Goal: Task Accomplishment & Management: Use online tool/utility

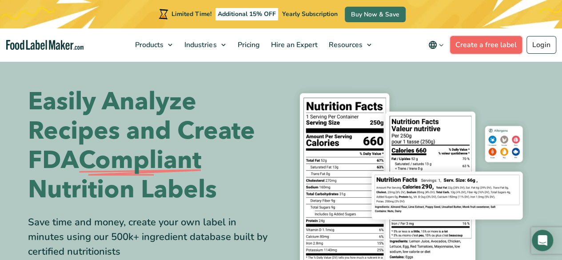
click at [480, 43] on link "Create a free label" at bounding box center [486, 45] width 72 height 18
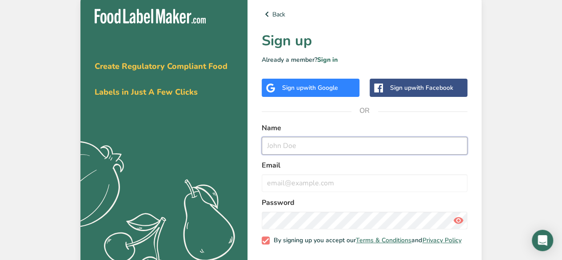
click at [378, 144] on input "text" at bounding box center [365, 146] width 206 height 18
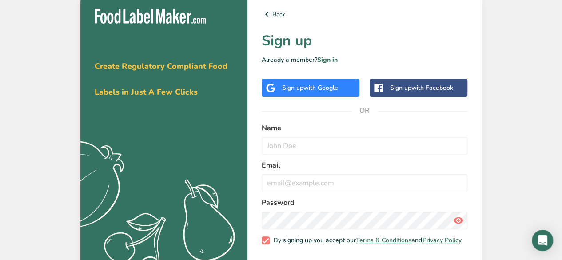
click at [323, 91] on span "with Google" at bounding box center [320, 87] width 35 height 8
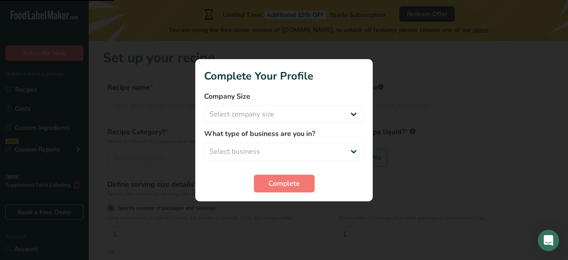
click at [326, 95] on label "Company Size" at bounding box center [284, 96] width 160 height 11
click at [334, 110] on select "Select company size Fewer than 10 Employees 10 to 50 Employees 51 to 500 Employ…" at bounding box center [284, 114] width 160 height 18
select select "1"
click at [204, 105] on select "Select company size Fewer than 10 Employees 10 to 50 Employees 51 to 500 Employ…" at bounding box center [284, 114] width 160 height 18
click at [314, 158] on select "Select business Packaged Food Manufacturer Restaurant & Cafe Bakery Meal Plans …" at bounding box center [284, 152] width 160 height 18
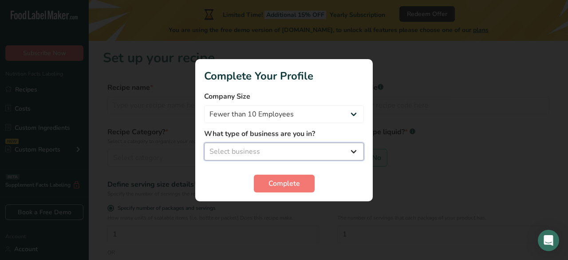
select select "8"
click at [204, 143] on select "Select business Packaged Food Manufacturer Restaurant & Cafe Bakery Meal Plans …" at bounding box center [284, 152] width 160 height 18
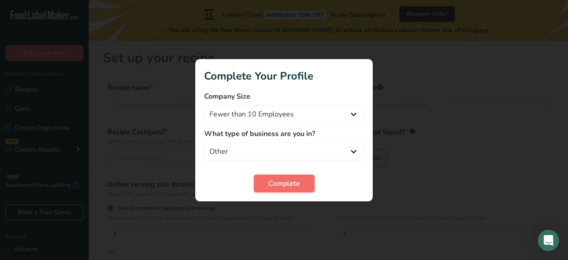
click at [296, 190] on button "Complete" at bounding box center [284, 184] width 61 height 18
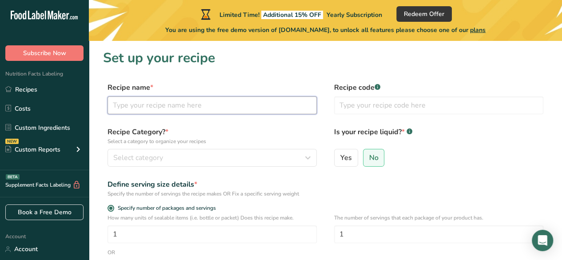
click at [198, 108] on input "text" at bounding box center [211, 105] width 209 height 18
type input "r"
type input "fried rice"
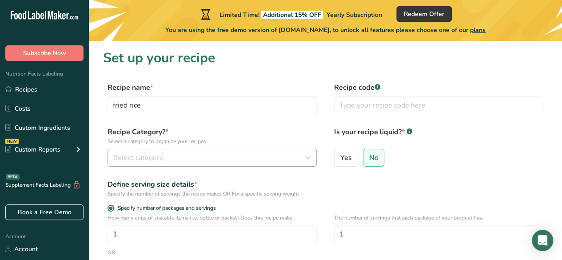
click at [244, 165] on button "Select category" at bounding box center [211, 158] width 209 height 18
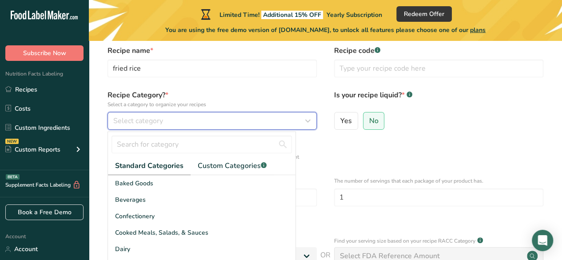
scroll to position [36, 0]
click at [304, 128] on icon "button" at bounding box center [307, 121] width 11 height 16
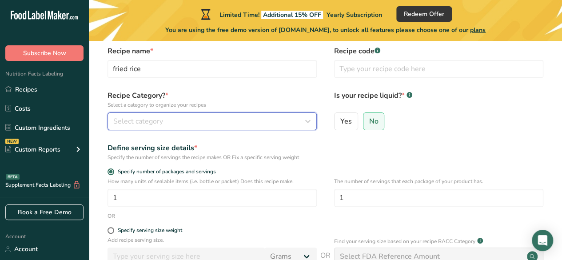
scroll to position [0, 0]
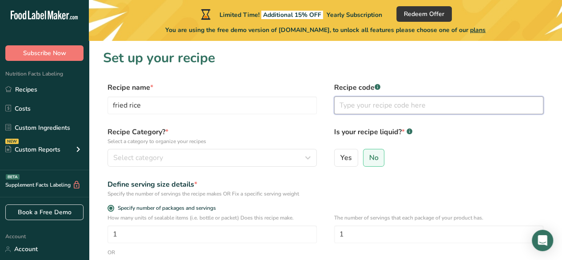
click at [404, 108] on input "text" at bounding box center [438, 105] width 209 height 18
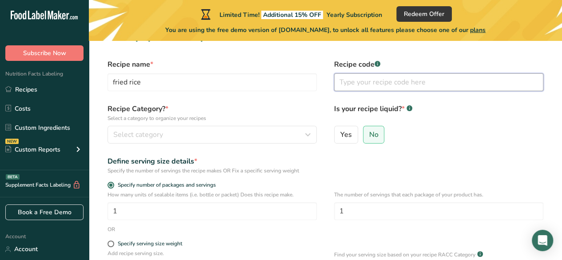
scroll to position [25, 0]
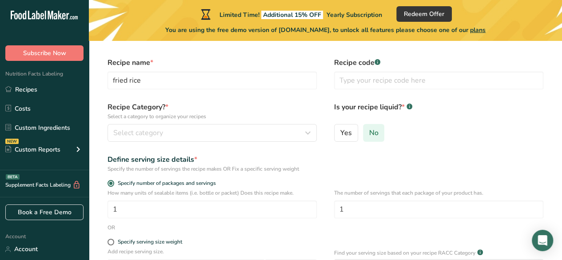
click at [367, 133] on input "No" at bounding box center [366, 133] width 6 height 6
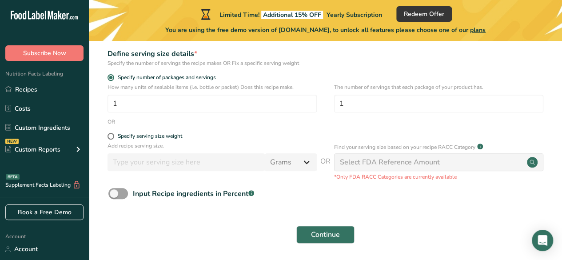
scroll to position [162, 0]
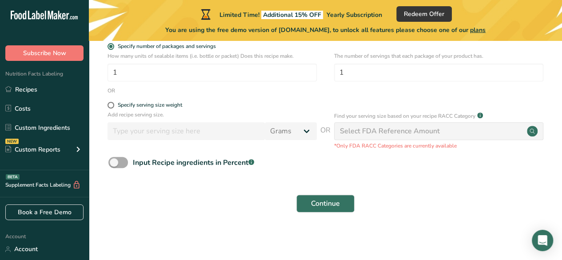
click at [112, 165] on span at bounding box center [118, 162] width 20 height 11
click at [112, 165] on input "Input Recipe ingredients in Percent .a-a{fill:#347362;}.b-a{fill:#fff;}" at bounding box center [111, 162] width 6 height 6
checkbox input "true"
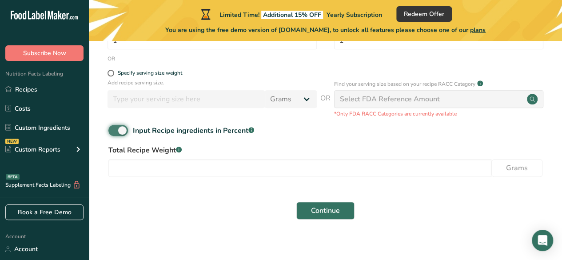
scroll to position [201, 0]
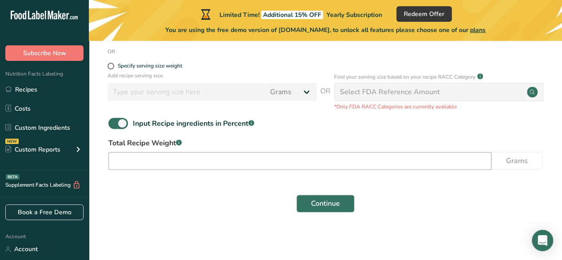
click at [204, 156] on input "number" at bounding box center [299, 161] width 383 height 18
type input "3"
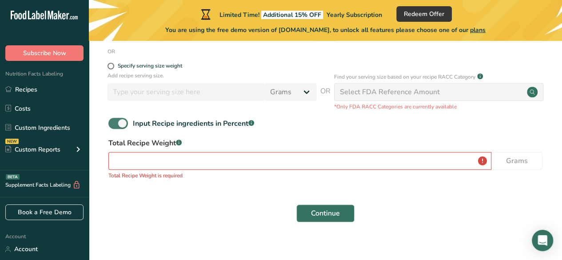
click at [123, 123] on span at bounding box center [118, 123] width 20 height 11
click at [114, 123] on input "Input Recipe ingredients in Percent .a-a{fill:#347362;}.b-a{fill:#fff;}" at bounding box center [111, 123] width 6 height 6
checkbox input "false"
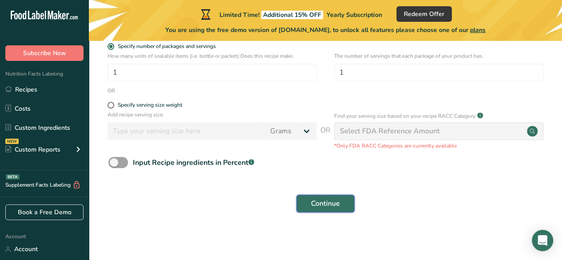
click at [333, 204] on span "Continue" at bounding box center [325, 203] width 29 height 11
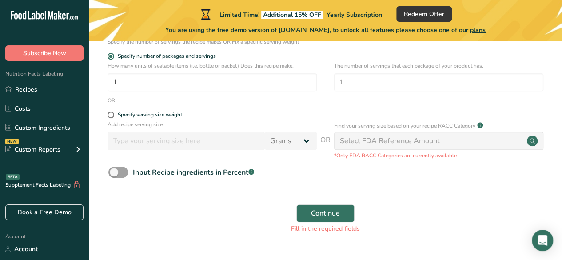
click at [482, 138] on div "Select FDA Reference Amount" at bounding box center [438, 141] width 209 height 18
click at [536, 135] on div "Select FDA Reference Amount" at bounding box center [438, 141] width 209 height 18
click at [503, 143] on div "Select FDA Reference Amount" at bounding box center [438, 141] width 209 height 18
click at [494, 147] on div "Select FDA Reference Amount" at bounding box center [438, 141] width 209 height 18
click at [323, 214] on span "Continue" at bounding box center [325, 213] width 29 height 11
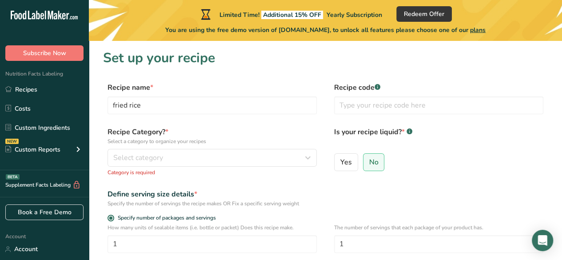
scroll to position [1, 0]
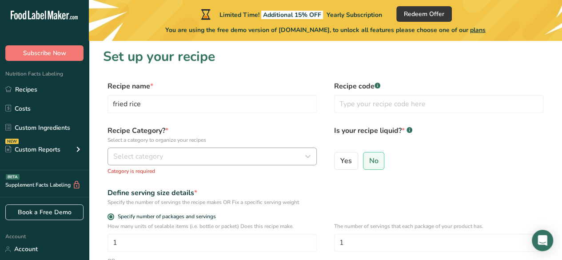
click at [305, 153] on icon "button" at bounding box center [307, 156] width 11 height 16
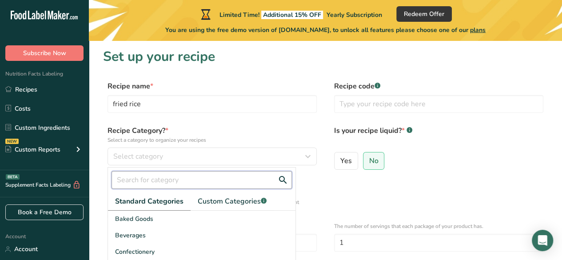
click at [286, 179] on input "text" at bounding box center [201, 180] width 180 height 18
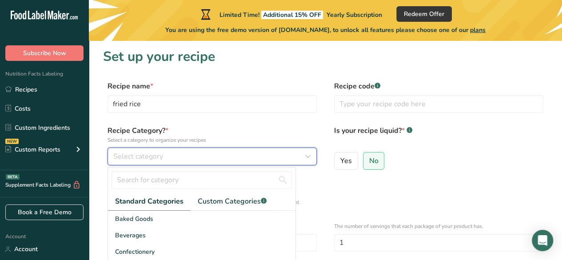
click at [294, 161] on div "Select category" at bounding box center [209, 156] width 192 height 11
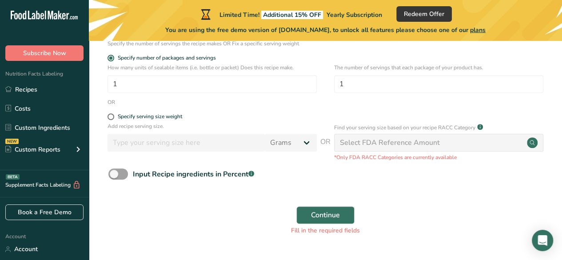
scroll to position [183, 0]
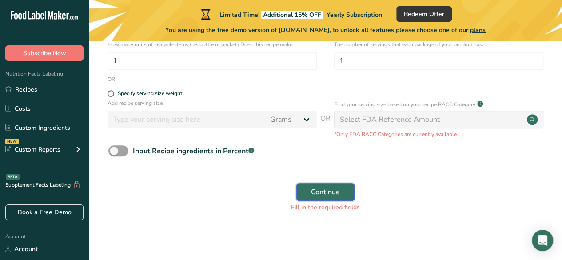
click at [337, 191] on span "Continue" at bounding box center [325, 192] width 29 height 11
click at [345, 189] on button "Continue" at bounding box center [325, 192] width 58 height 18
click at [347, 187] on button "Continue" at bounding box center [325, 192] width 58 height 18
click at [401, 128] on div "Select FDA Reference Amount" at bounding box center [438, 120] width 209 height 18
click at [393, 117] on div "Select FDA Reference Amount" at bounding box center [390, 119] width 100 height 11
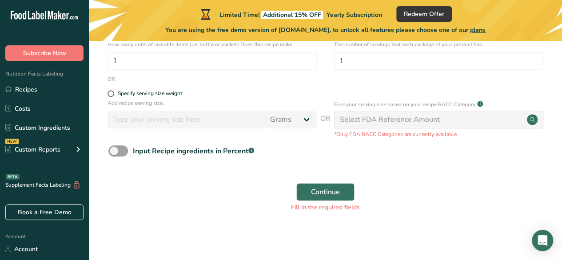
click at [377, 120] on div "Select FDA Reference Amount" at bounding box center [390, 119] width 100 height 11
click at [537, 120] on div "Select FDA Reference Amount" at bounding box center [438, 120] width 209 height 18
click at [370, 119] on div "Select FDA Reference Amount" at bounding box center [390, 119] width 100 height 11
click at [370, 125] on div "Select FDA Reference Amount" at bounding box center [438, 120] width 209 height 18
click at [369, 123] on div "Select FDA Reference Amount" at bounding box center [390, 119] width 100 height 11
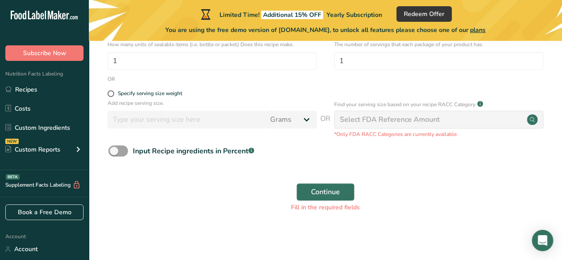
click at [367, 136] on p "*Only FDA RACC Categories are currently available" at bounding box center [438, 134] width 209 height 8
click at [352, 145] on div "Input Recipe ingredients in Percent .a-a{fill:#347362;}.b-a{fill:#fff;}" at bounding box center [325, 154] width 445 height 18
click at [356, 123] on div "Select FDA Reference Amount" at bounding box center [390, 119] width 100 height 11
click at [351, 116] on div "Select FDA Reference Amount" at bounding box center [390, 119] width 100 height 11
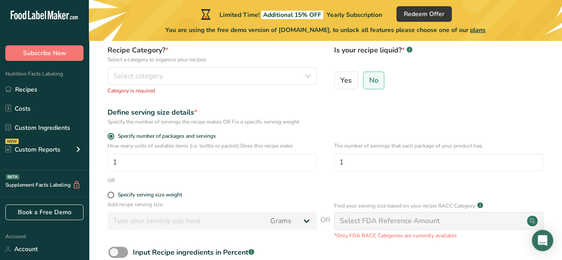
scroll to position [0, 0]
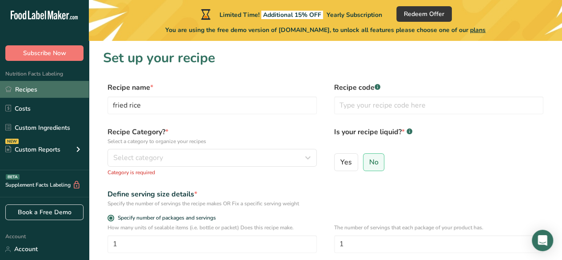
click at [49, 93] on link "Recipes" at bounding box center [44, 89] width 89 height 17
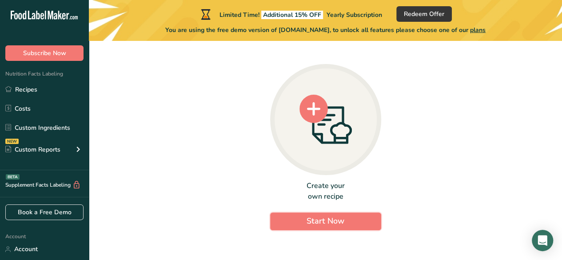
click at [304, 212] on button "Start Now" at bounding box center [325, 221] width 111 height 18
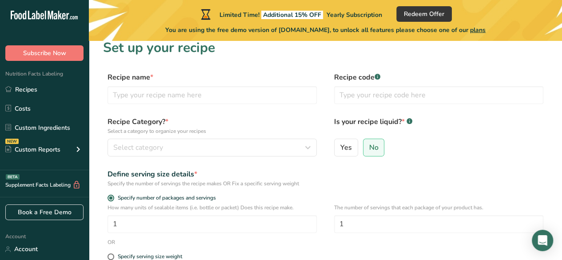
scroll to position [12, 0]
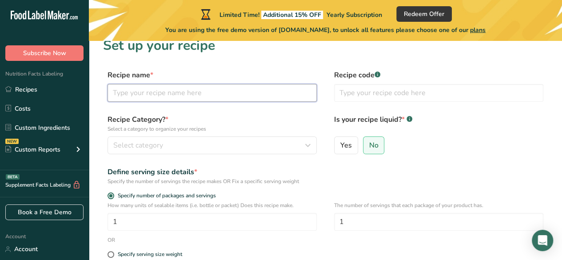
click at [188, 93] on input "text" at bounding box center [211, 93] width 209 height 18
type input "fried rice"
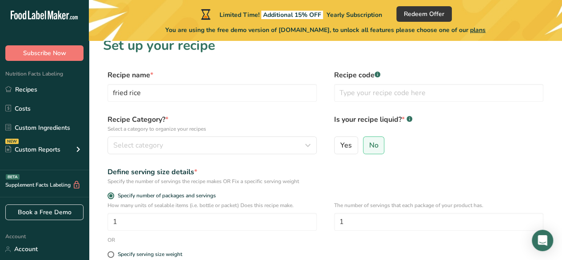
click at [369, 102] on div "Recipe code .a-a{fill:#347362;}.b-a{fill:#fff;}" at bounding box center [438, 88] width 209 height 37
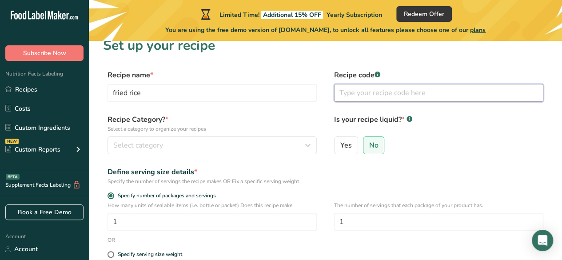
click at [376, 97] on input "text" at bounding box center [438, 93] width 209 height 18
type input "friend rice"
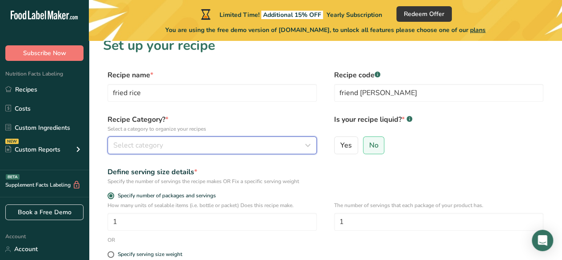
click at [214, 140] on div "Select category" at bounding box center [209, 145] width 192 height 11
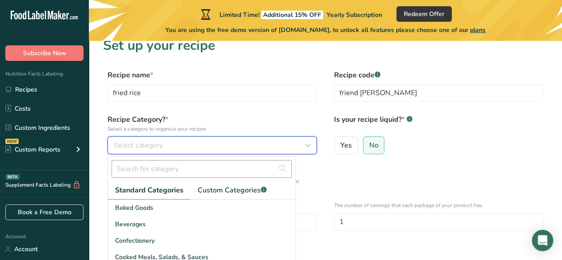
scroll to position [24, 0]
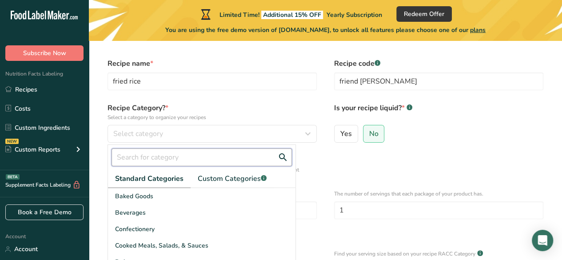
click at [171, 158] on input "text" at bounding box center [201, 157] width 180 height 18
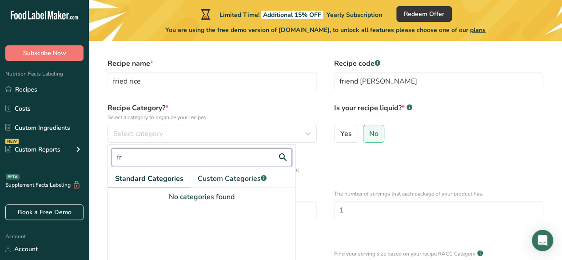
type input "f"
click at [218, 163] on input "text" at bounding box center [201, 157] width 180 height 18
click at [173, 175] on span "Standard Categories" at bounding box center [149, 178] width 68 height 11
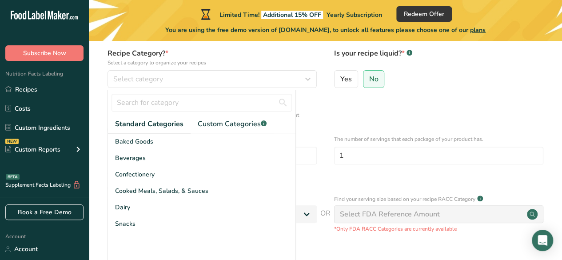
scroll to position [79, 0]
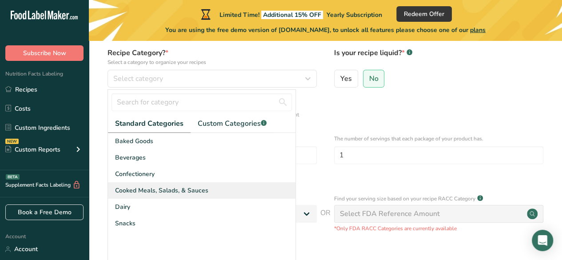
click at [178, 191] on span "Cooked Meals, Salads, & Sauces" at bounding box center [161, 190] width 93 height 9
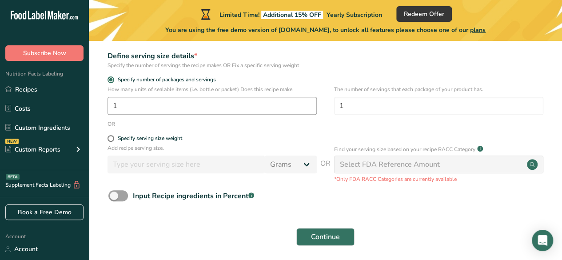
scroll to position [162, 0]
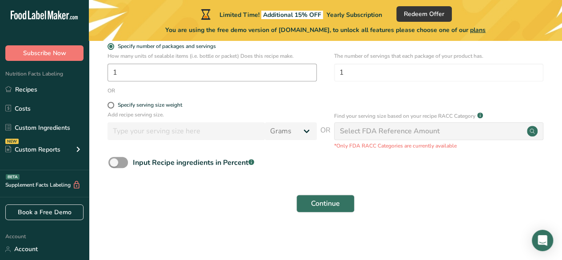
click at [174, 109] on div "Specify serving size weight" at bounding box center [211, 106] width 209 height 9
click at [311, 203] on span "Continue" at bounding box center [325, 203] width 29 height 11
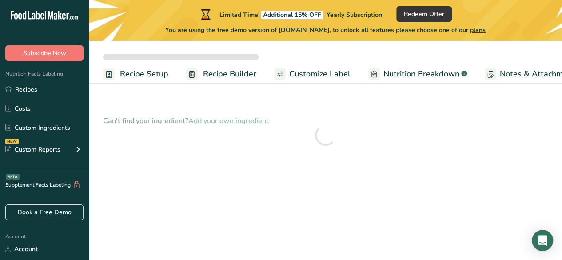
click at [232, 119] on div at bounding box center [325, 134] width 445 height 67
click at [237, 123] on div at bounding box center [325, 134] width 445 height 67
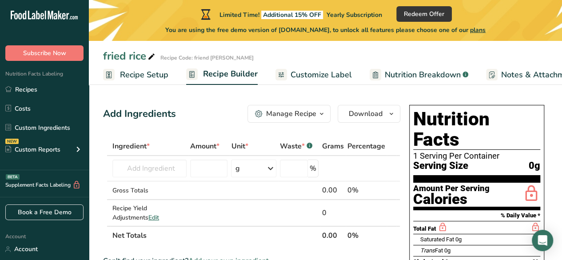
click at [248, 121] on div "Add Ingredients Manage Recipe Delete Recipe Duplicate Recipe Scale Recipe Save …" at bounding box center [251, 114] width 297 height 18
click at [191, 167] on input "number" at bounding box center [209, 168] width 38 height 18
click at [205, 170] on input "number" at bounding box center [209, 168] width 38 height 18
type input "360"
click at [173, 176] on input "text" at bounding box center [149, 168] width 74 height 18
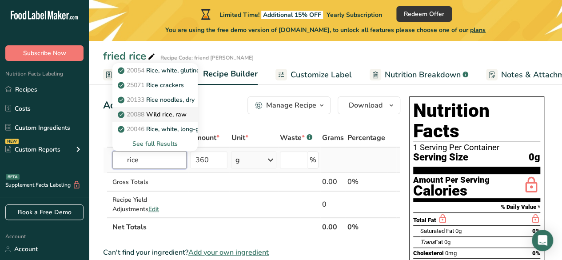
scroll to position [7, 0]
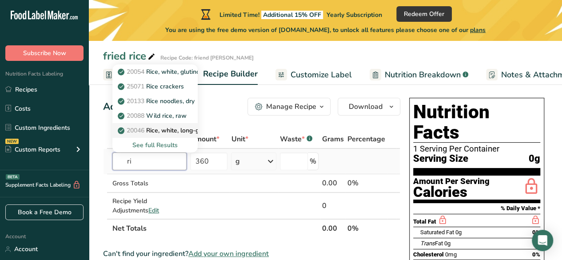
type input "r"
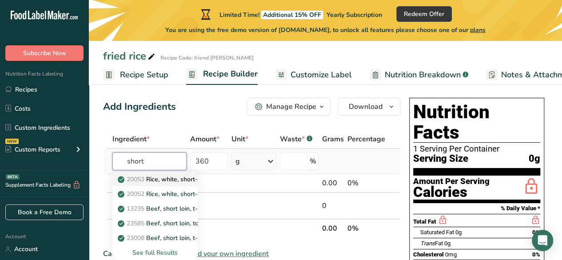
type input "short"
click at [150, 177] on p "20053 Rice, white, short-grain, enriched, cooked" at bounding box center [190, 179] width 143 height 9
type input "Rice, white, short-grain, enriched, cooked"
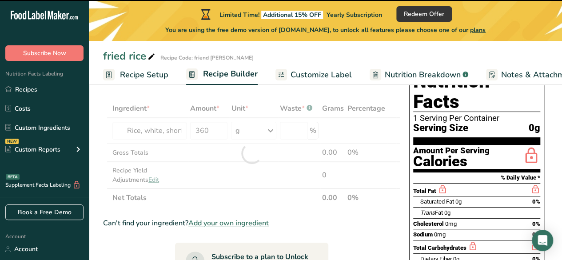
scroll to position [39, 0]
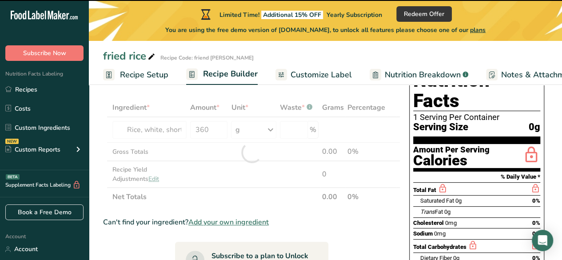
type input "0"
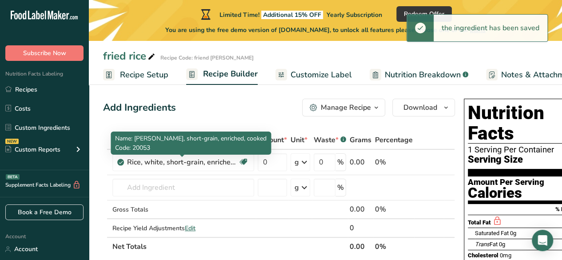
scroll to position [6, 0]
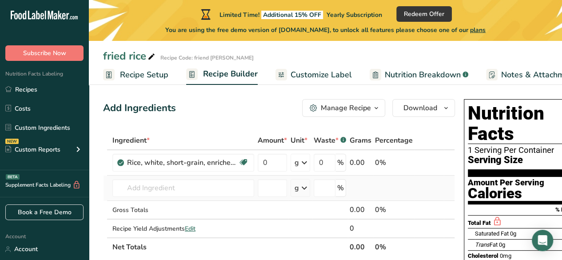
click at [255, 186] on td "20053 Rice, white, short-grain, enriched, cooked 20052 Rice, white, short-grain…" at bounding box center [183, 187] width 145 height 25
click at [236, 186] on input "text" at bounding box center [183, 188] width 142 height 18
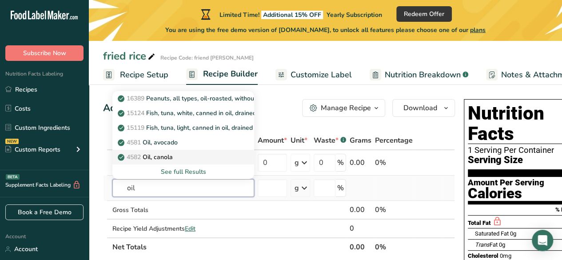
type input "oil"
click at [190, 157] on div "4582 Oil, canola" at bounding box center [175, 156] width 113 height 9
type input "Oil, canola"
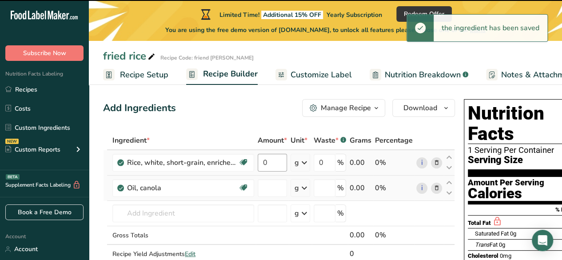
type input "0"
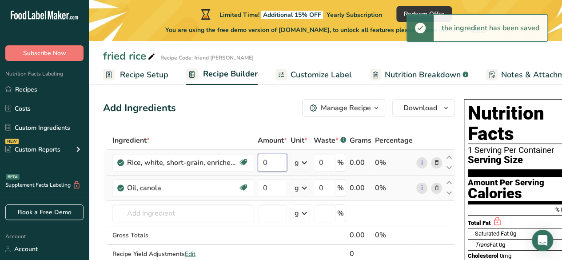
click at [274, 161] on input "0" at bounding box center [272, 163] width 29 height 18
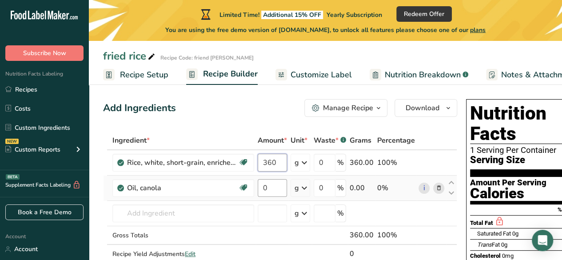
type input "360"
click at [274, 182] on div "Ingredient * Amount * Unit * Waste * .a-a{fill:#347362;}.b-a{fill:#fff;} Grams …" at bounding box center [280, 206] width 354 height 151
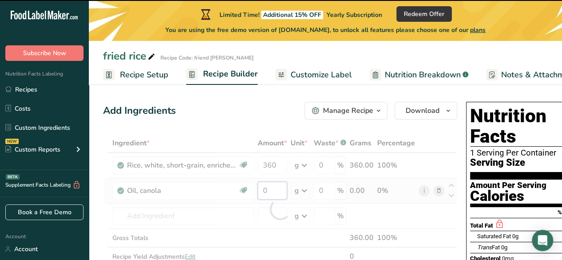
scroll to position [0, 0]
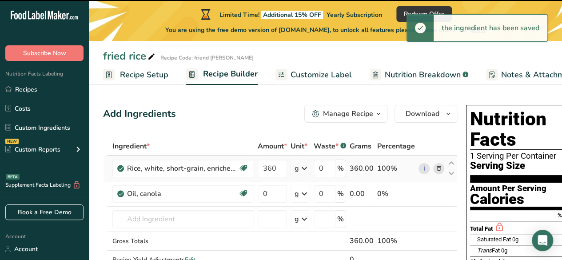
click at [304, 165] on div "Ingredient * Amount * Unit * Waste * .a-a{fill:#347362;}.b-a{fill:#fff;} Grams …" at bounding box center [280, 212] width 354 height 151
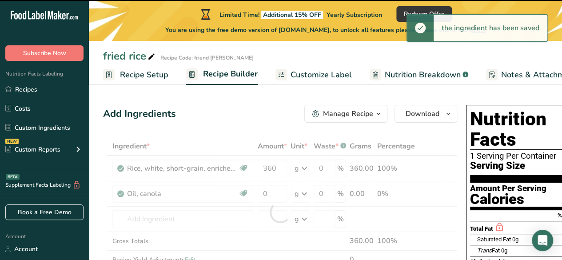
click at [301, 169] on div at bounding box center [280, 212] width 354 height 151
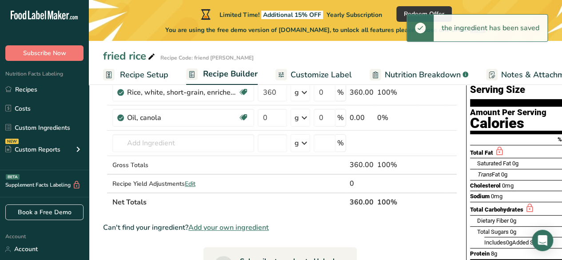
scroll to position [76, 0]
click at [305, 121] on icon at bounding box center [304, 117] width 11 height 16
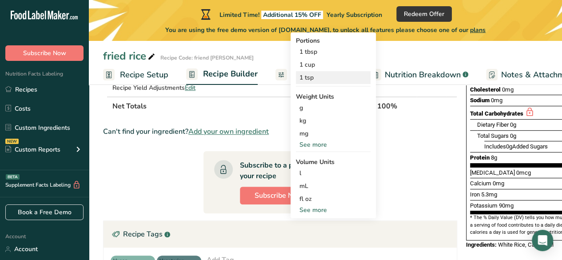
scroll to position [172, 0]
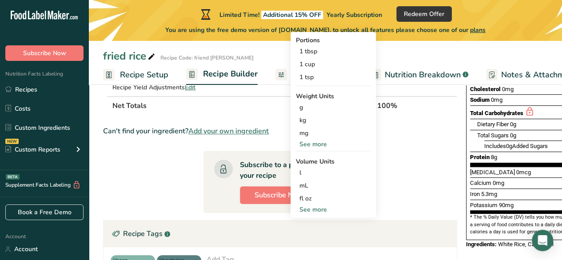
click at [308, 208] on div "See more" at bounding box center [333, 209] width 75 height 9
select select "22"
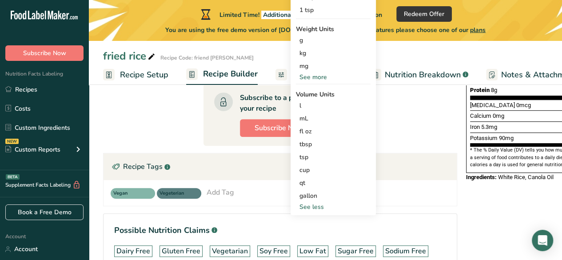
scroll to position [244, 0]
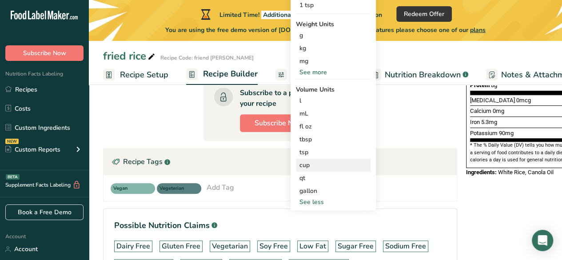
click at [318, 162] on div "cup" at bounding box center [332, 164] width 67 height 9
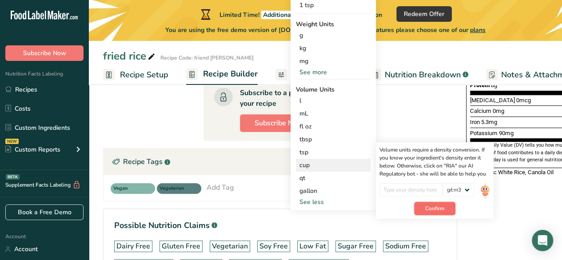
click at [428, 210] on span "Confirm" at bounding box center [434, 208] width 19 height 8
click at [417, 184] on input "number" at bounding box center [411, 189] width 64 height 13
click at [469, 192] on select "lb/ft3 g/cm3" at bounding box center [458, 189] width 32 height 13
click at [410, 190] on input "number" at bounding box center [411, 189] width 64 height 13
type input "1"
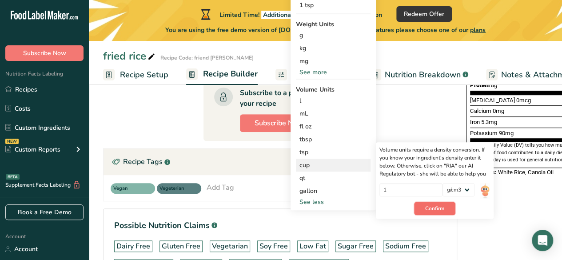
click at [430, 207] on span "Confirm" at bounding box center [434, 208] width 19 height 8
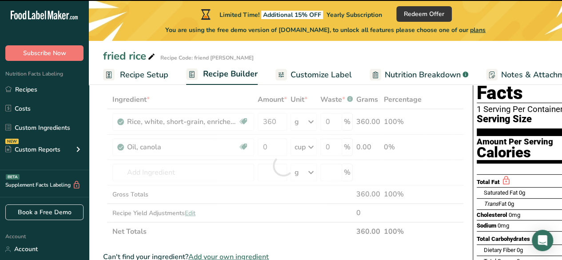
scroll to position [0, 0]
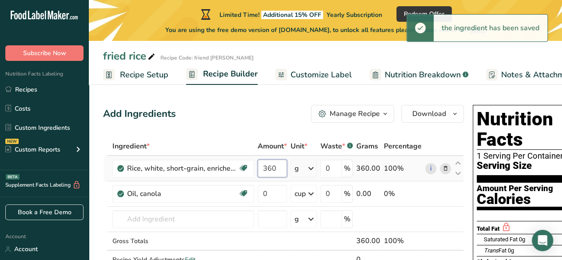
click at [278, 167] on input "360" at bounding box center [272, 168] width 29 height 18
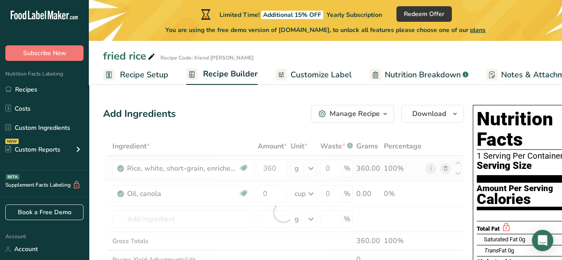
click at [309, 169] on div "Ingredient * Amount * Unit * Waste * .a-a{fill:#347362;}.b-a{fill:#fff;} Grams …" at bounding box center [283, 212] width 361 height 151
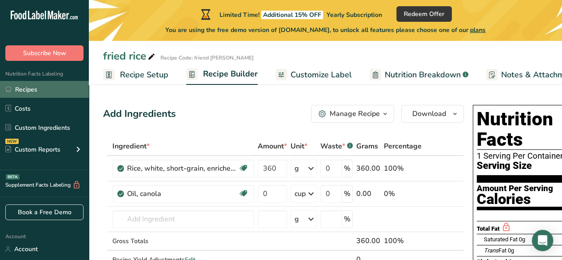
click at [52, 85] on link "Recipes" at bounding box center [44, 89] width 89 height 17
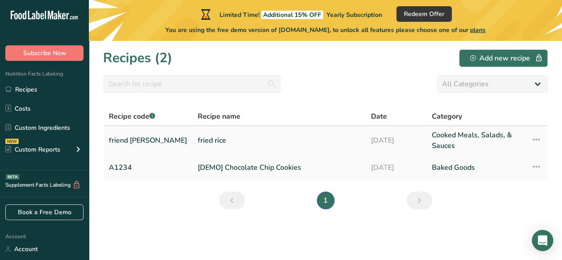
drag, startPoint x: 159, startPoint y: 139, endPoint x: 421, endPoint y: 142, distance: 262.0
click at [421, 142] on tr "friend rice fried rice 25-08-2025 Cooked Meals, Salads, & Sauces Recipe Setup D…" at bounding box center [325, 140] width 444 height 28
click at [536, 141] on icon at bounding box center [535, 139] width 11 height 16
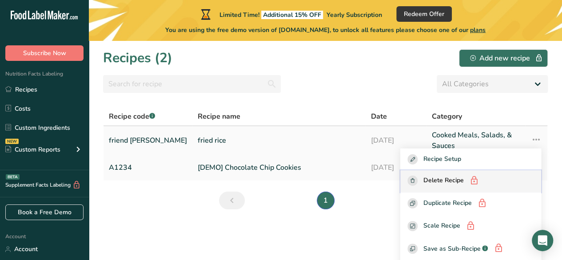
click at [459, 182] on span "Delete Recipe" at bounding box center [443, 180] width 40 height 11
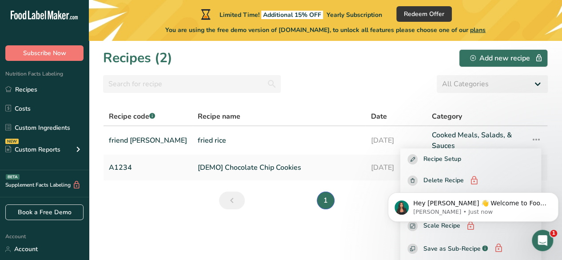
click at [448, 182] on body "Hey Lawrence 👋 Welcome to Food Label Maker🙌 Take a look around! If you have any…" at bounding box center [473, 204] width 171 height 55
click html "Hey Lawrence 👋 Welcome to Food Label Maker🙌 Take a look around! If you have any…"
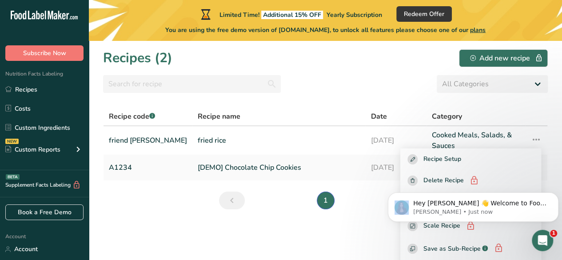
click html "Hey Lawrence 👋 Welcome to Food Label Maker🙌 Take a look around! If you have any…"
click at [377, 201] on ul "1" at bounding box center [325, 200] width 158 height 18
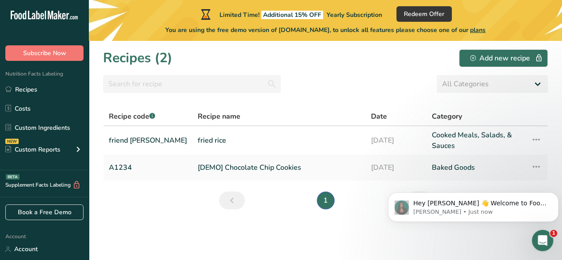
click at [360, 216] on section "Recipes (2) Add new recipe All Categories Baked Goods Beverages Confectionery C…" at bounding box center [325, 150] width 473 height 219
click at [21, 90] on link "Recipes" at bounding box center [44, 89] width 89 height 17
click at [41, 125] on link "Custom Ingredients" at bounding box center [44, 127] width 89 height 17
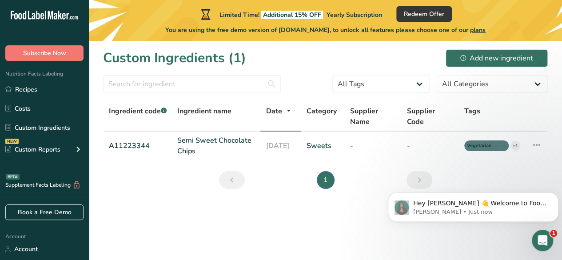
drag, startPoint x: 870, startPoint y: 318, endPoint x: 408, endPoint y: 182, distance: 482.4
click at [532, 147] on icon at bounding box center [536, 145] width 11 height 16
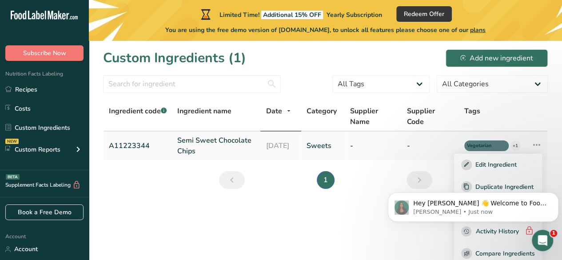
click at [532, 147] on icon at bounding box center [536, 145] width 11 height 16
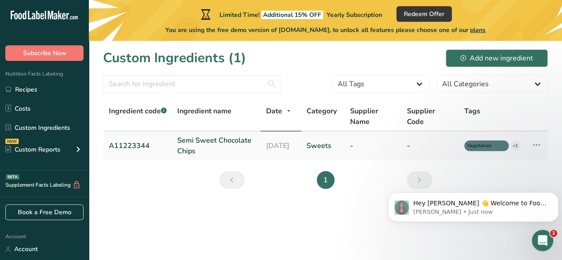
click at [532, 147] on icon at bounding box center [536, 145] width 11 height 16
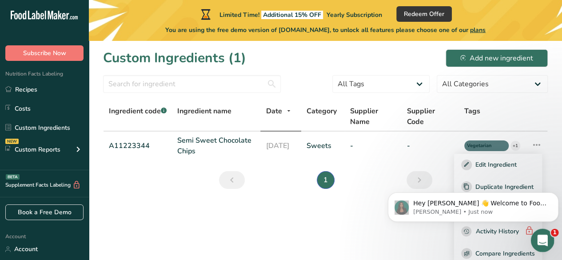
click at [543, 236] on icon "Open Intercom Messenger" at bounding box center [541, 239] width 15 height 15
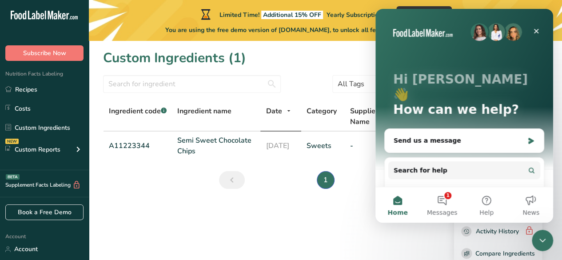
click at [337, 254] on main "Limited Time! Additional 15% OFF Yearly Subscription Redeem Offer You are using…" at bounding box center [281, 130] width 562 height 260
click at [385, 242] on main "Limited Time! Additional 15% OFF Yearly Subscription Redeem Offer You are using…" at bounding box center [281, 130] width 562 height 260
click at [534, 31] on icon "Close" at bounding box center [535, 31] width 7 height 7
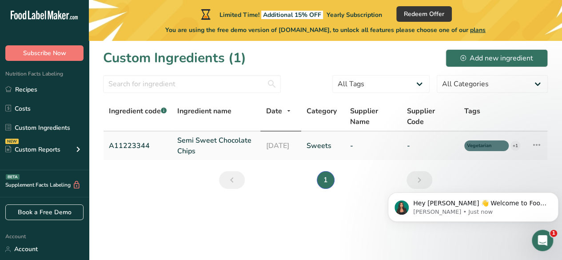
click at [537, 148] on icon at bounding box center [536, 145] width 11 height 16
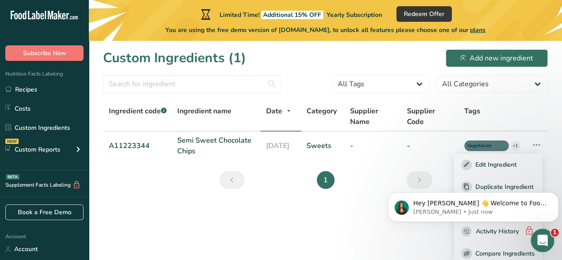
click at [544, 248] on div "Open Intercom Messenger" at bounding box center [540, 238] width 29 height 29
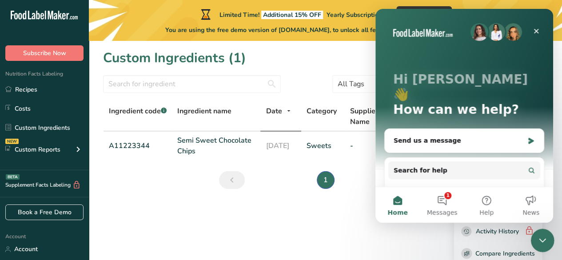
click at [543, 246] on div "Close Intercom Messenger" at bounding box center [540, 238] width 21 height 21
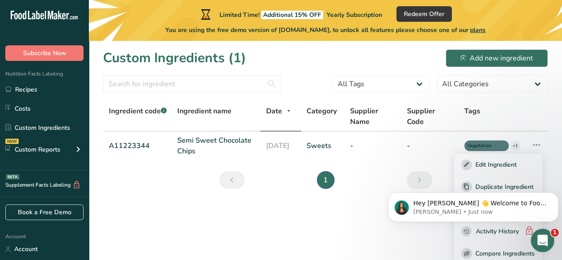
click at [540, 247] on div "Open Intercom Messenger" at bounding box center [540, 238] width 29 height 29
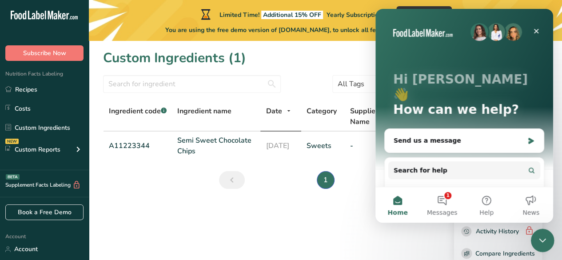
click at [541, 245] on div "Close Intercom Messenger" at bounding box center [540, 238] width 21 height 21
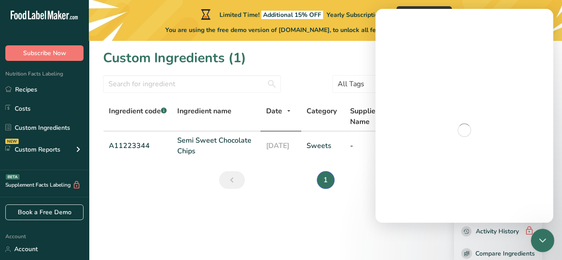
click at [542, 245] on div "Close Intercom Messenger" at bounding box center [540, 238] width 21 height 21
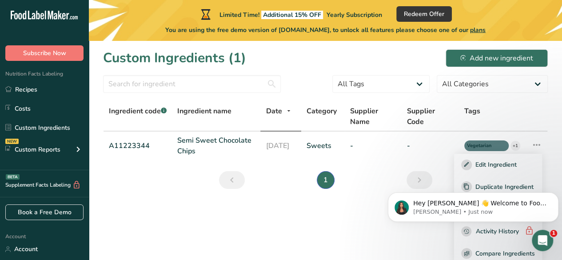
click at [380, 227] on main "Limited Time! Additional 15% OFF Yearly Subscription Redeem Offer You are using…" at bounding box center [281, 130] width 562 height 260
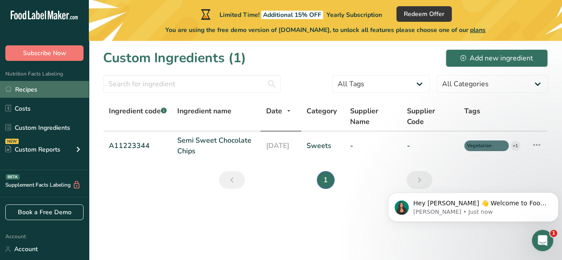
click at [59, 90] on link "Recipes" at bounding box center [44, 89] width 89 height 17
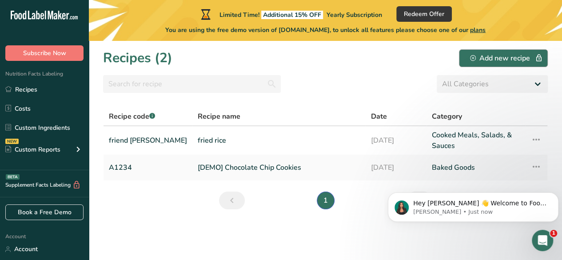
click at [523, 60] on div "Add new recipe" at bounding box center [503, 58] width 67 height 11
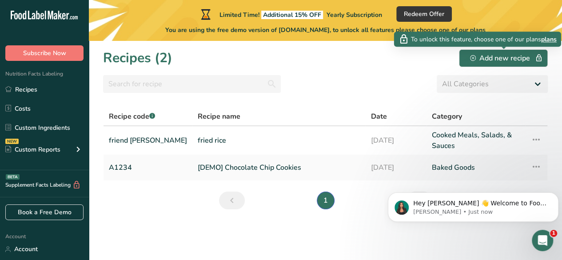
click at [556, 40] on span "plans" at bounding box center [549, 39] width 16 height 9
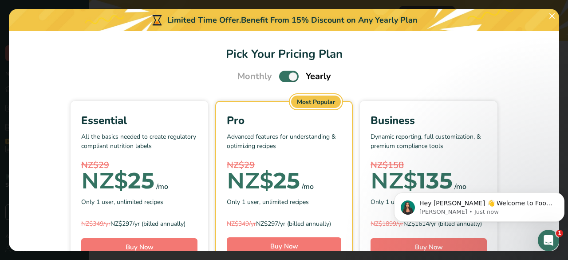
click at [545, 18] on div "Limited Time Offer. Benefit From 15% Discount on Any Yearly Plan" at bounding box center [284, 20] width 551 height 22
click at [552, 21] on button "Pick Your Pricing Plan Modal" at bounding box center [552, 16] width 14 height 14
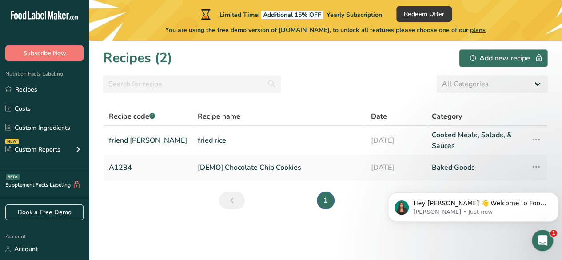
click at [509, 61] on div "Add new recipe" at bounding box center [503, 58] width 67 height 11
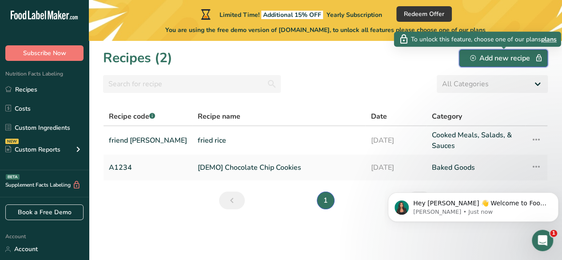
click at [500, 63] on div "Add new recipe" at bounding box center [503, 58] width 67 height 11
click at [500, 62] on div "Add new recipe" at bounding box center [503, 58] width 67 height 11
click at [500, 61] on div "Add new recipe" at bounding box center [503, 58] width 67 height 11
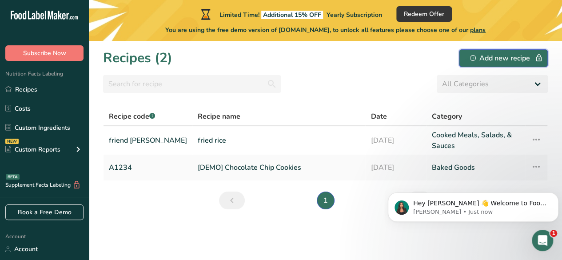
click at [494, 63] on button "Add new recipe" at bounding box center [503, 58] width 89 height 18
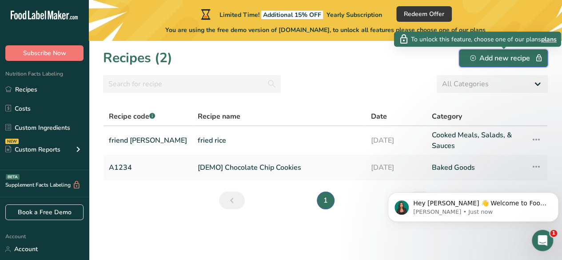
click at [496, 61] on div "Add new recipe" at bounding box center [503, 58] width 67 height 11
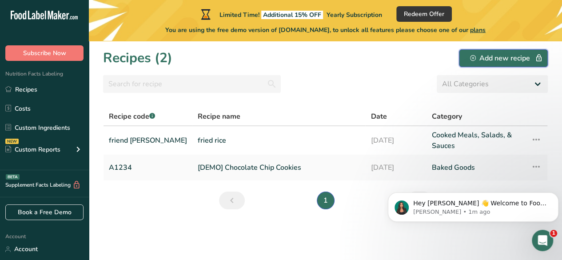
click at [510, 51] on button "Add new recipe" at bounding box center [503, 58] width 89 height 18
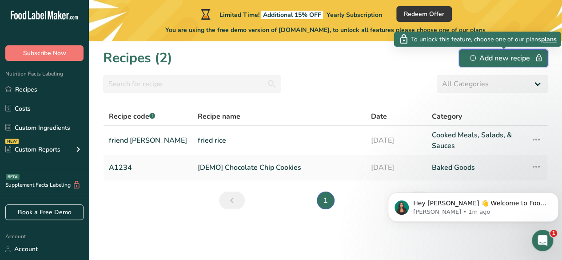
click at [518, 56] on div "Add new recipe" at bounding box center [503, 58] width 67 height 11
click at [508, 60] on div "Add new recipe" at bounding box center [503, 58] width 67 height 11
click at [509, 61] on div "Add new recipe" at bounding box center [503, 58] width 67 height 11
click at [514, 58] on div "Add new recipe" at bounding box center [503, 58] width 67 height 11
click at [512, 60] on div "Add new recipe" at bounding box center [503, 58] width 67 height 11
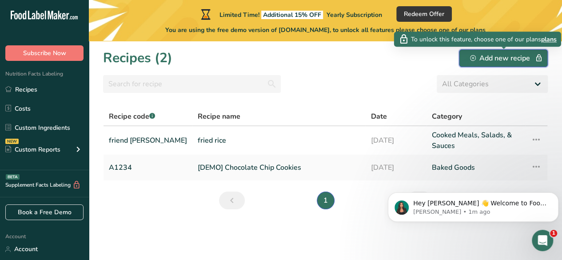
click at [513, 62] on div "Add new recipe" at bounding box center [503, 58] width 67 height 11
click at [513, 64] on button "Add new recipe" at bounding box center [503, 58] width 89 height 18
click at [526, 61] on div "Add new recipe" at bounding box center [503, 58] width 67 height 11
click at [525, 61] on div "Add new recipe" at bounding box center [503, 58] width 67 height 11
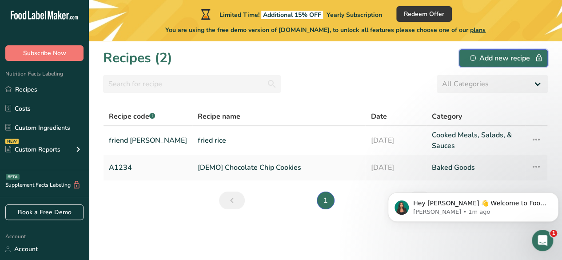
click at [520, 61] on div "Add new recipe" at bounding box center [503, 58] width 67 height 11
click at [510, 64] on button "Add new recipe" at bounding box center [503, 58] width 89 height 18
click at [67, 217] on link "Book a Free Demo" at bounding box center [44, 212] width 78 height 16
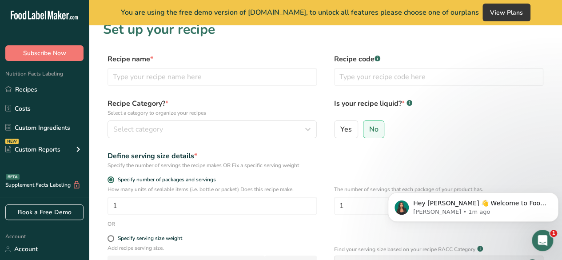
scroll to position [7, 0]
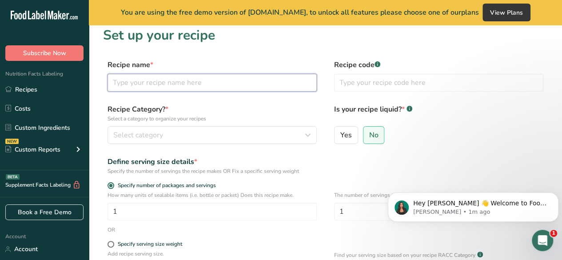
click at [252, 81] on input "text" at bounding box center [211, 83] width 209 height 18
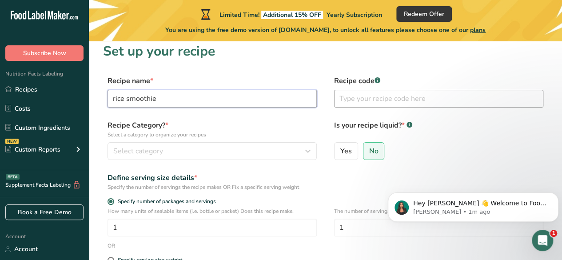
type input "rice smoothie"
click at [417, 103] on input "text" at bounding box center [438, 99] width 209 height 18
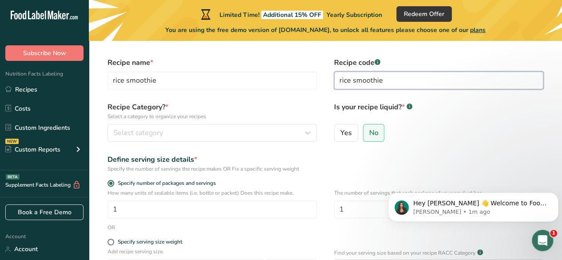
scroll to position [30, 0]
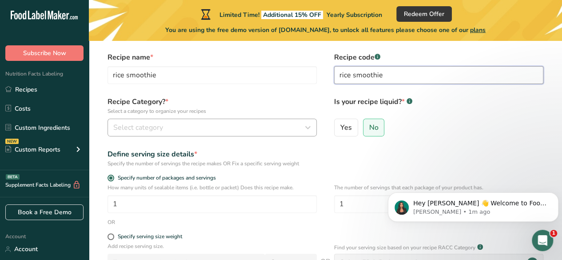
type input "rice smoothie"
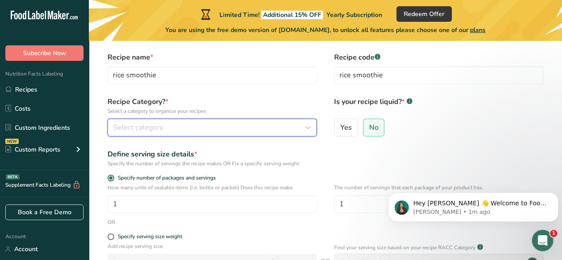
click at [254, 135] on button "Select category" at bounding box center [211, 128] width 209 height 18
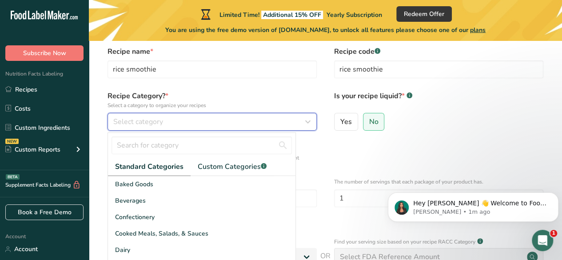
scroll to position [44, 0]
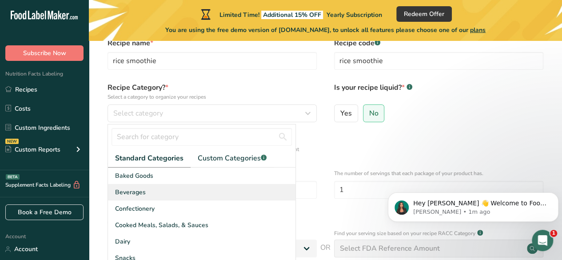
click at [182, 192] on div "Beverages" at bounding box center [201, 192] width 187 height 16
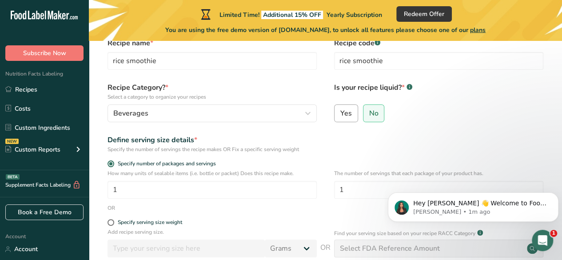
click at [345, 110] on span "Yes" at bounding box center [346, 113] width 12 height 9
click at [340, 110] on input "Yes" at bounding box center [337, 113] width 6 height 6
radio input "true"
radio input "false"
select select "22"
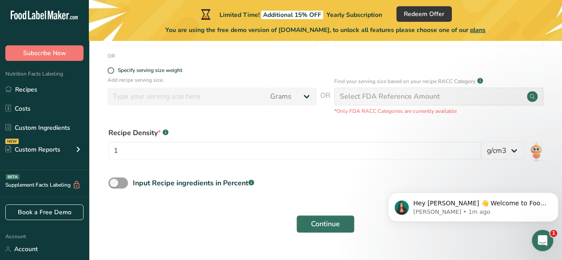
scroll to position [193, 0]
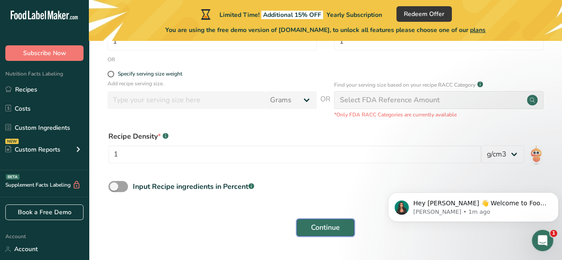
click at [322, 231] on span "Continue" at bounding box center [325, 227] width 29 height 11
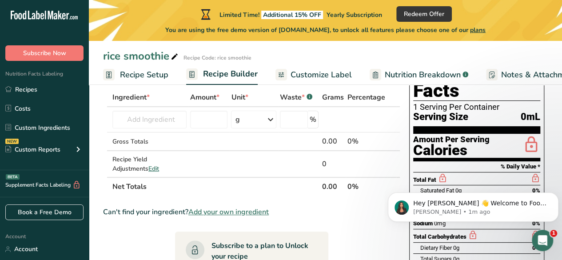
scroll to position [56, 0]
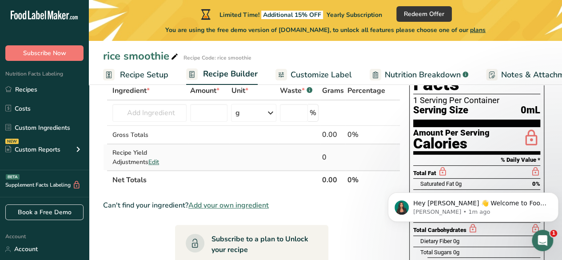
click at [189, 162] on td at bounding box center [208, 157] width 41 height 26
click at [210, 108] on input "number" at bounding box center [209, 113] width 38 height 18
type input "120"
click at [156, 109] on input "text" at bounding box center [149, 113] width 74 height 18
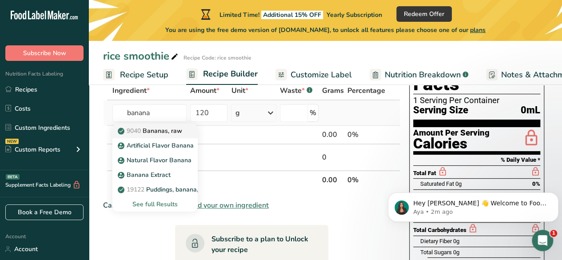
click at [171, 132] on p "9040 [GEOGRAPHIC_DATA], raw" at bounding box center [150, 130] width 63 height 9
type input "Bananas, raw"
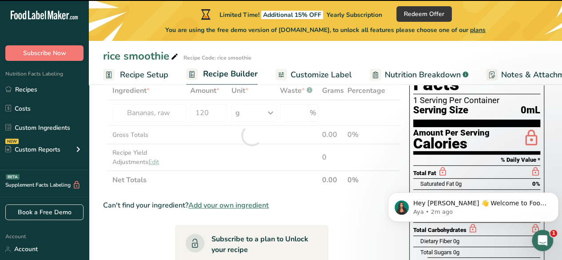
type input "0"
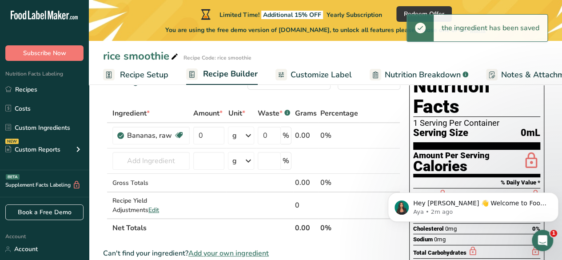
scroll to position [31, 0]
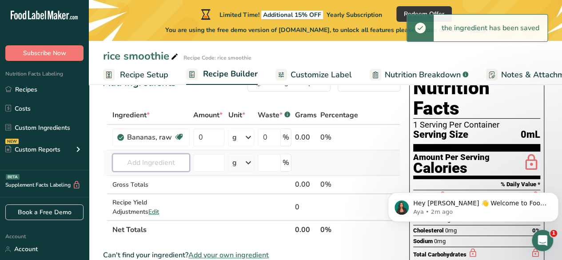
click at [163, 162] on input "text" at bounding box center [150, 163] width 77 height 18
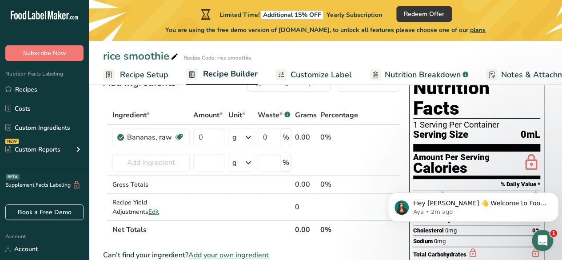
click at [216, 123] on th "Amount *" at bounding box center [208, 115] width 35 height 19
click at [202, 135] on input "0" at bounding box center [209, 137] width 32 height 18
type input "120"
click at [159, 164] on div "Ingredient * Amount * Unit * Waste * .a-a{fill:#347362;}.b-a{fill:#fff;} Grams …" at bounding box center [251, 172] width 297 height 133
click at [246, 165] on icon at bounding box center [246, 163] width 11 height 16
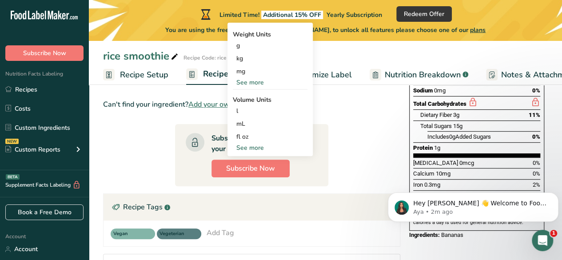
scroll to position [179, 0]
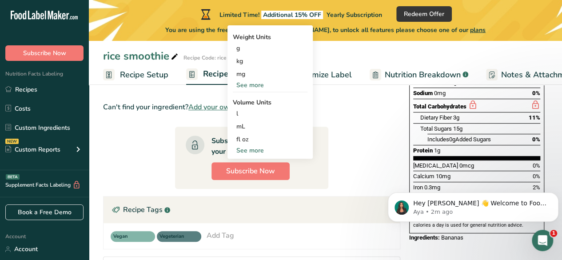
click at [251, 152] on div "See more" at bounding box center [270, 150] width 75 height 9
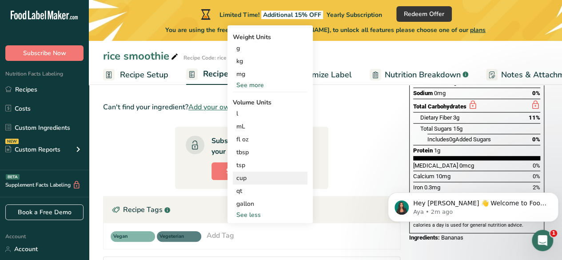
click at [254, 178] on div "cup" at bounding box center [269, 177] width 67 height 9
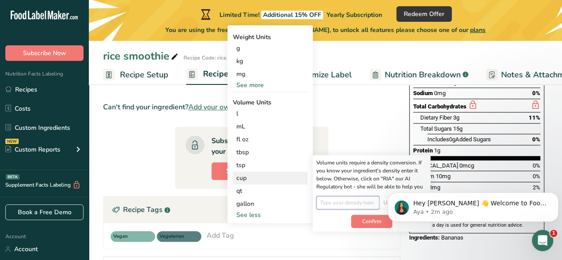
click at [344, 197] on input "number" at bounding box center [348, 202] width 64 height 13
type input "1"
click at [366, 217] on span "Confirm" at bounding box center [371, 221] width 19 height 8
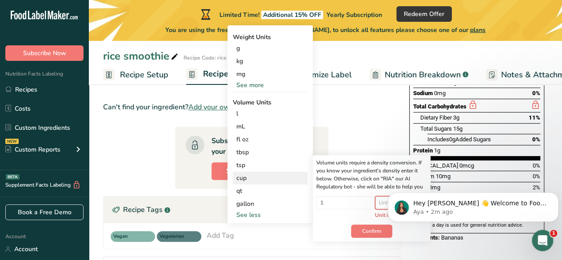
click at [381, 204] on select "Unit lb/ft3 g/cm3" at bounding box center [391, 202] width 32 height 13
click at [379, 196] on select "Unit lb/ft3 g/cm3" at bounding box center [391, 202] width 32 height 13
click at [387, 202] on select "lb/ft3 g/cm3" at bounding box center [395, 202] width 32 height 13
select select "22"
click at [379, 196] on select "lb/ft3 g/cm3" at bounding box center [395, 202] width 32 height 13
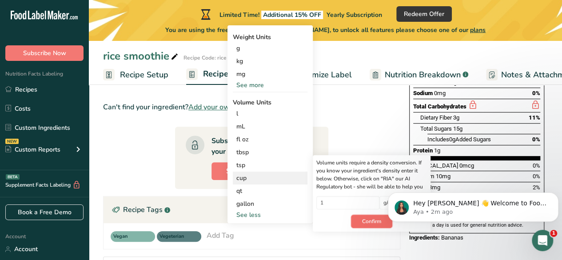
click at [373, 220] on span "Confirm" at bounding box center [371, 221] width 19 height 8
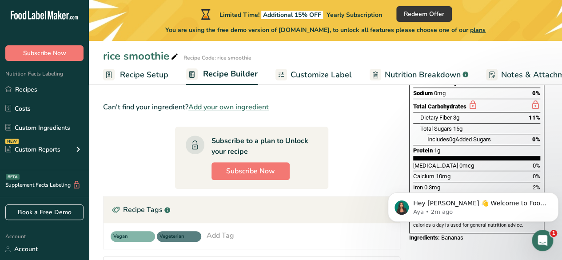
scroll to position [0, 0]
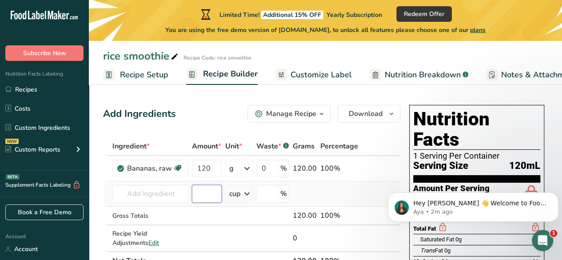
click at [204, 189] on input "number" at bounding box center [207, 194] width 30 height 18
type input "1"
click at [166, 193] on input "text" at bounding box center [150, 194] width 76 height 18
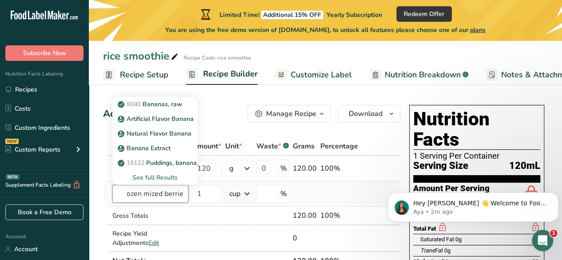
scroll to position [0, 9]
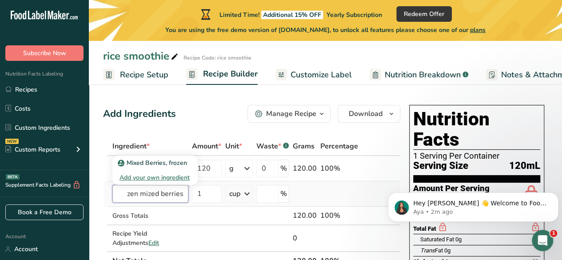
click at [152, 194] on input "frozen mized berries" at bounding box center [150, 194] width 76 height 18
type input "frozen mixed berries"
click at [164, 159] on p "Mixed Berries, frozen" at bounding box center [152, 162] width 67 height 9
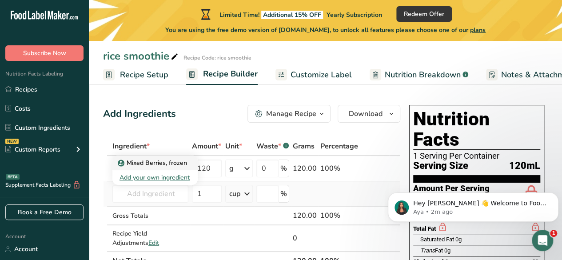
type input "Mixed Berries, frozen"
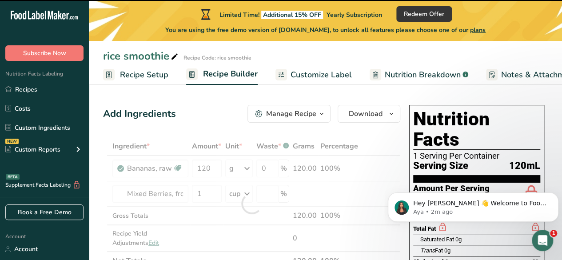
type input "0"
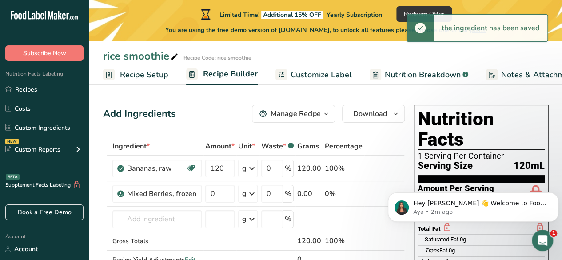
scroll to position [26, 0]
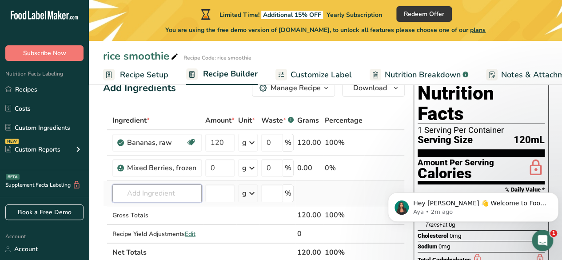
click at [181, 196] on input "text" at bounding box center [156, 193] width 89 height 18
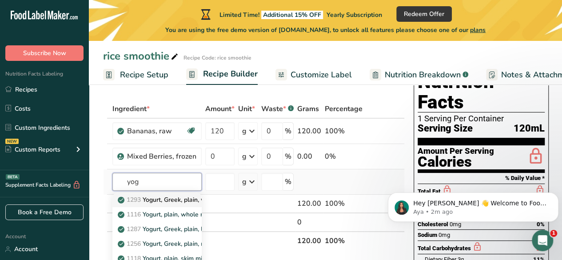
scroll to position [39, 0]
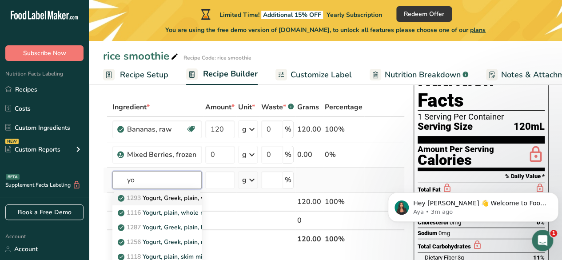
type input "y"
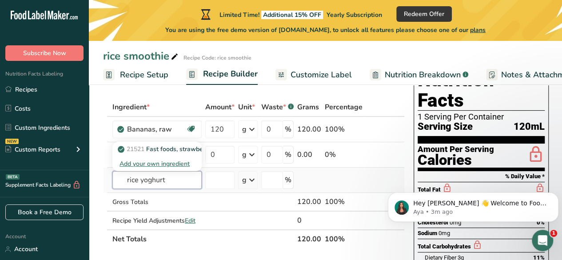
click at [171, 178] on input "rice yoghurt" at bounding box center [156, 180] width 89 height 18
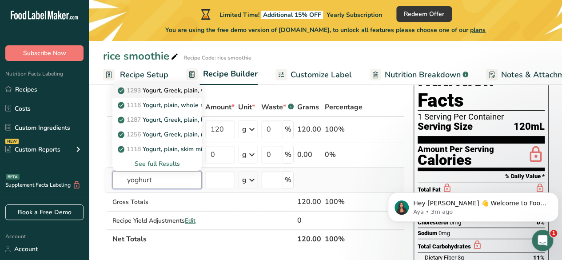
type input "yoghurt"
click at [179, 91] on p "1293 Yogurt, Greek, plain, whole milk" at bounding box center [175, 90] width 112 height 9
type input "Yogurt, Greek, plain, whole milk"
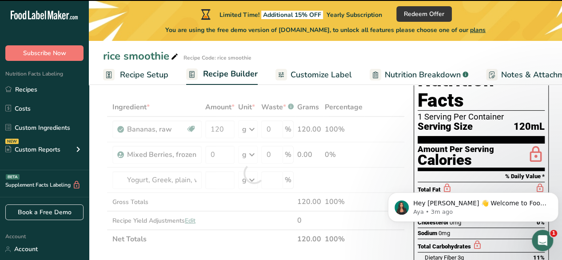
type input "0"
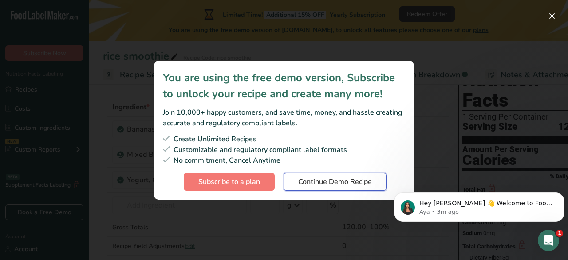
click at [309, 181] on span "Continue Demo Recipe" at bounding box center [335, 181] width 74 height 11
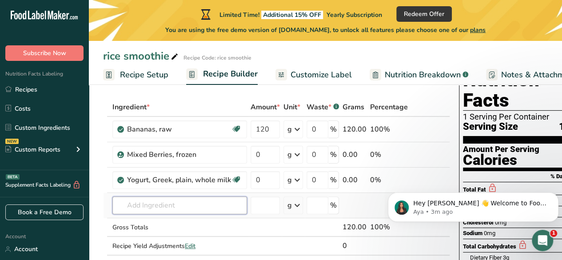
click at [175, 197] on input "text" at bounding box center [179, 205] width 135 height 18
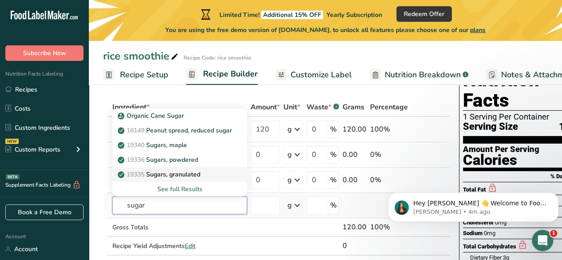
type input "sugar"
click at [196, 170] on p "19335 [GEOGRAPHIC_DATA], granulated" at bounding box center [159, 174] width 81 height 9
type input "Sugars, granulated"
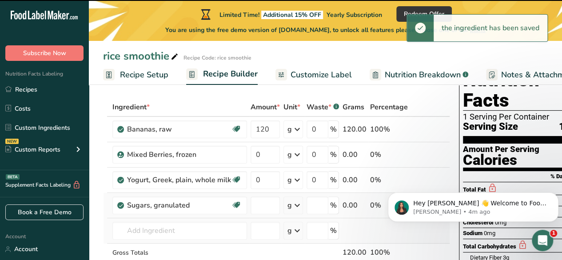
type input "0"
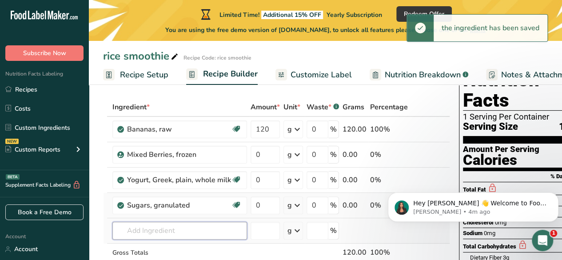
click at [194, 236] on input "text" at bounding box center [179, 231] width 135 height 18
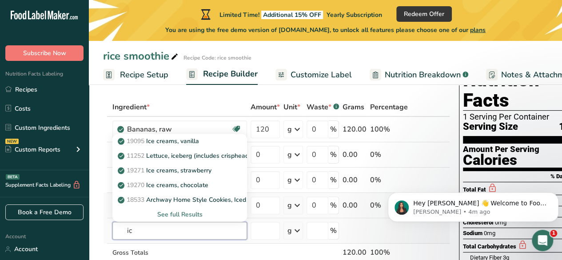
type input "i"
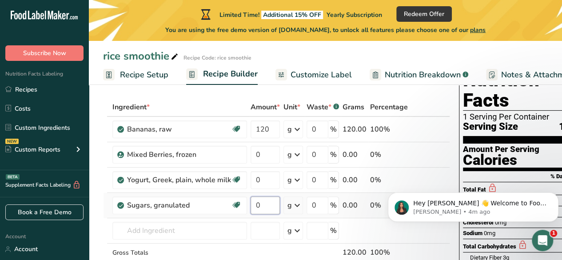
click at [273, 204] on input "0" at bounding box center [264, 205] width 29 height 18
click at [299, 204] on div "Ingredient * Amount * Unit * Waste * .a-a{fill:#347362;}.b-a{fill:#fff;} Grams …" at bounding box center [276, 198] width 347 height 201
type input "0"
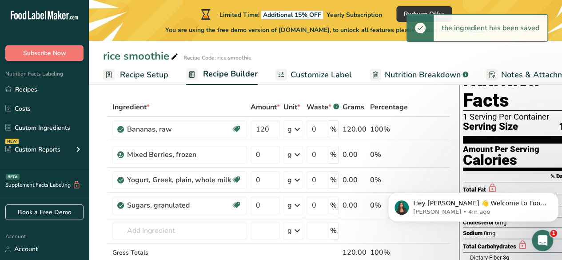
click at [294, 205] on icon at bounding box center [297, 205] width 11 height 16
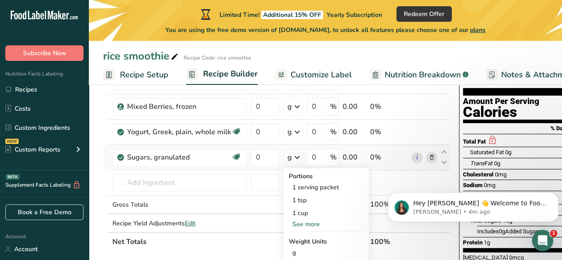
scroll to position [90, 0]
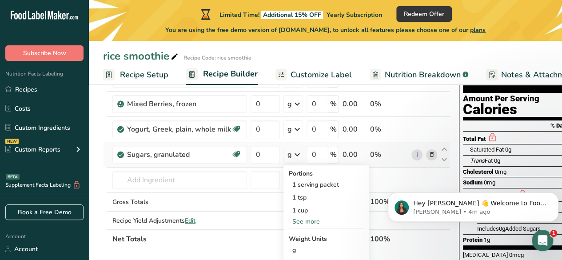
click at [314, 219] on div "See more" at bounding box center [326, 221] width 75 height 9
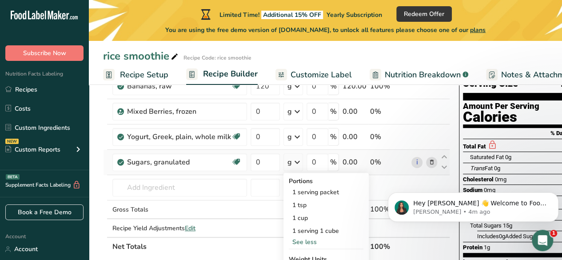
scroll to position [84, 0]
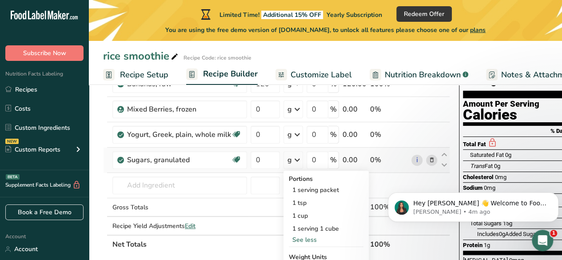
click at [314, 201] on div "1 tsp" at bounding box center [326, 202] width 75 height 13
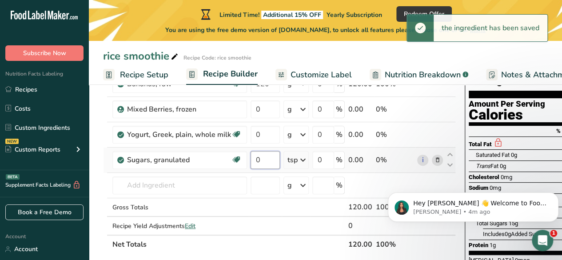
click at [266, 157] on input "0" at bounding box center [264, 160] width 29 height 18
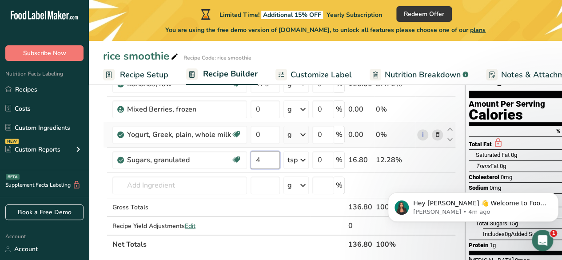
type input "4"
click at [299, 136] on div "Ingredient * Amount * Unit * Waste * .a-a{fill:#347362;}.b-a{fill:#fff;} Grams …" at bounding box center [279, 152] width 353 height 201
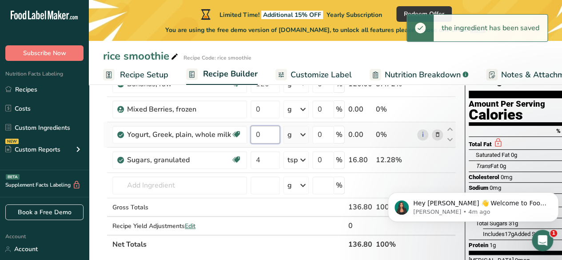
click at [268, 133] on input "0" at bounding box center [264, 135] width 29 height 18
type input "0.000003"
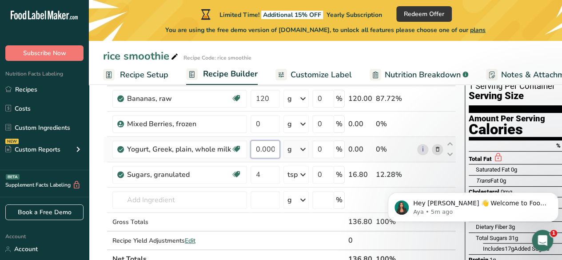
scroll to position [58, 0]
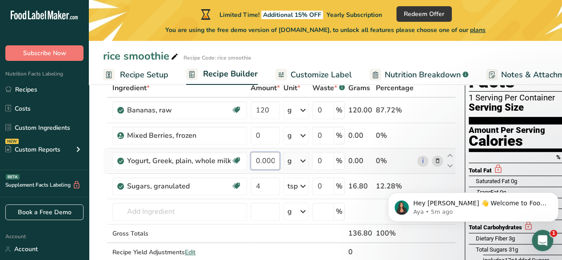
click at [270, 159] on input "0.000003" at bounding box center [264, 161] width 29 height 18
click at [270, 159] on input "number" at bounding box center [264, 161] width 29 height 18
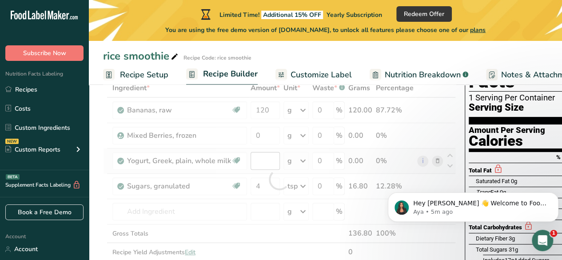
type input "0"
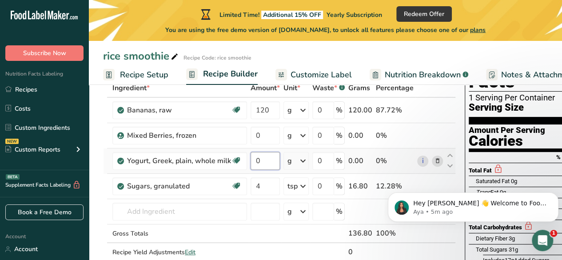
click at [270, 156] on input "0" at bounding box center [264, 161] width 29 height 18
type input "63"
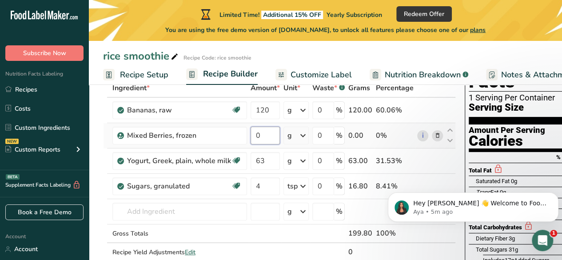
click at [270, 138] on div "Ingredient * Amount * Unit * Waste * .a-a{fill:#347362;}.b-a{fill:#fff;} Grams …" at bounding box center [279, 179] width 353 height 201
type input "120"
click at [224, 178] on div "Ingredient * Amount * Unit * Waste * .a-a{fill:#347362;}.b-a{fill:#fff;} Grams …" at bounding box center [279, 179] width 353 height 201
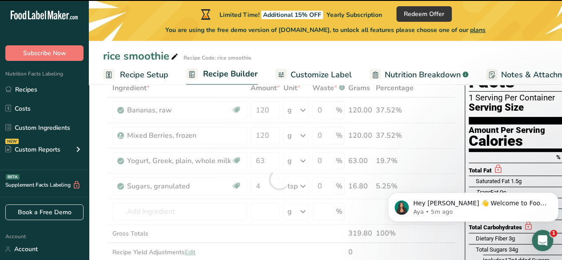
click at [213, 208] on div at bounding box center [279, 179] width 353 height 201
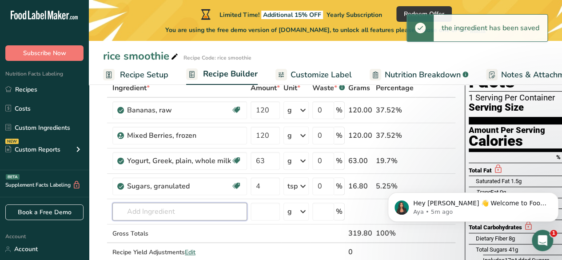
click at [213, 208] on input "text" at bounding box center [179, 211] width 135 height 18
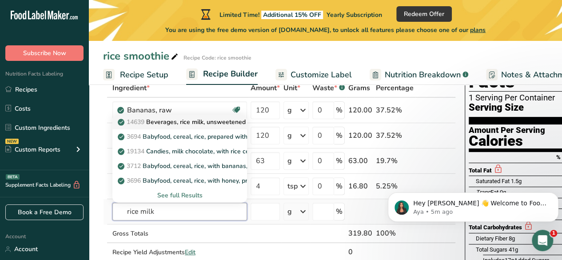
type input "rice milk"
click at [210, 118] on p "14639 Beverages, rice milk, unsweetened" at bounding box center [182, 121] width 126 height 9
type input "Beverages, rice milk, unsweetened"
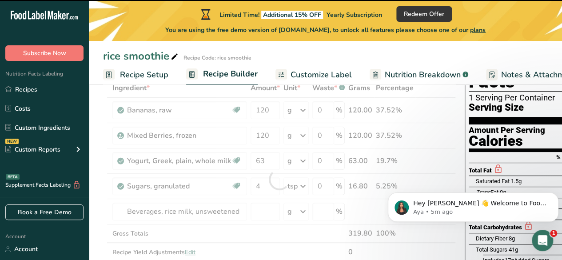
type input "0"
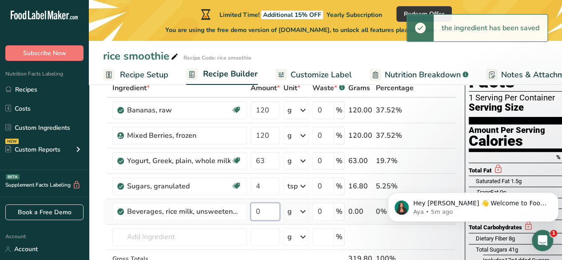
click at [266, 208] on input "0" at bounding box center [264, 211] width 29 height 18
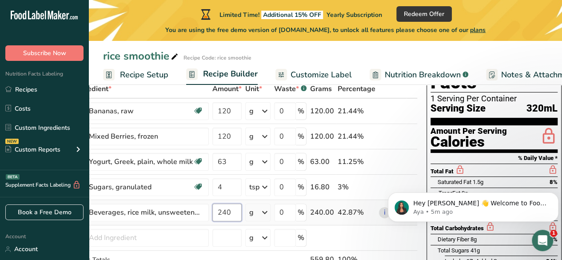
scroll to position [57, 0]
type input "240"
click at [554, 126] on icon at bounding box center [549, 136] width 18 height 21
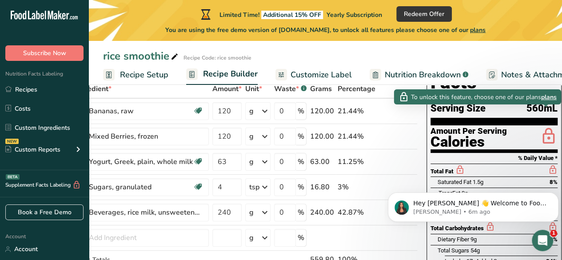
click html "Hey [PERSON_NAME] 👋 Welcome to Food Label Maker🙌 Take a look around! If you hav…"
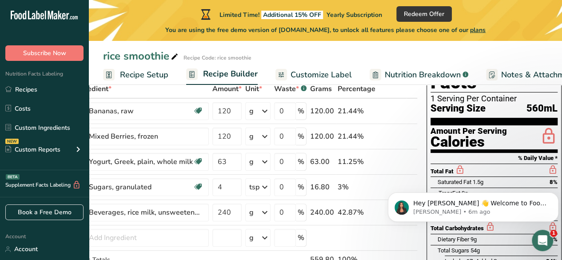
click at [419, 77] on span "Nutrition Breakdown" at bounding box center [423, 75] width 76 height 12
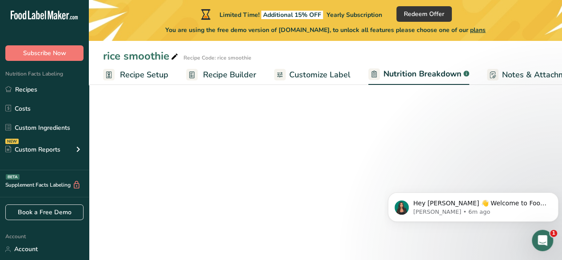
scroll to position [0, 69]
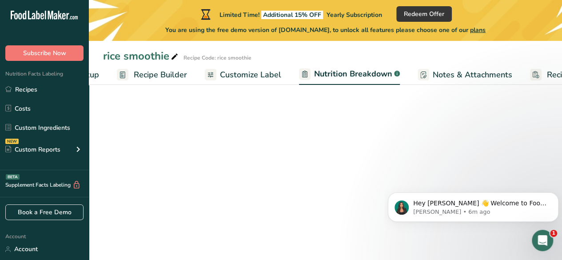
select select "Calories"
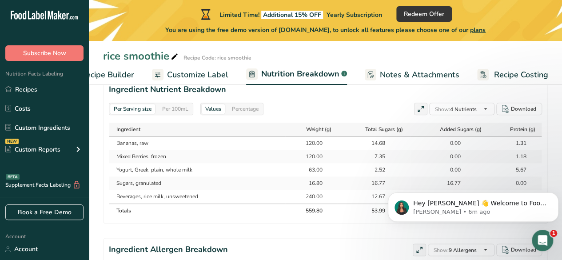
scroll to position [0, 0]
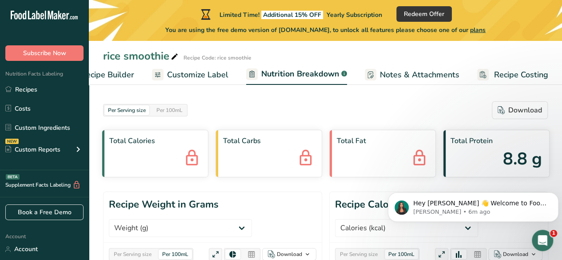
click at [161, 74] on div at bounding box center [158, 75] width 12 height 12
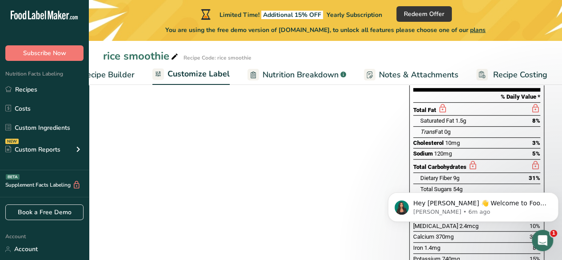
scroll to position [174, 0]
click at [116, 74] on span "Recipe Builder" at bounding box center [107, 75] width 53 height 12
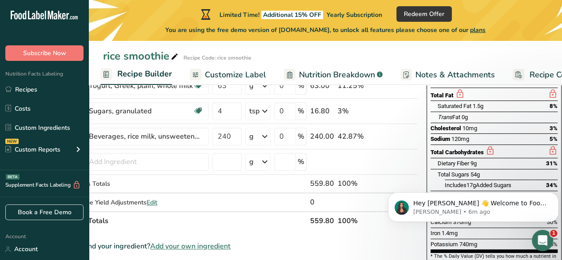
scroll to position [132, 0]
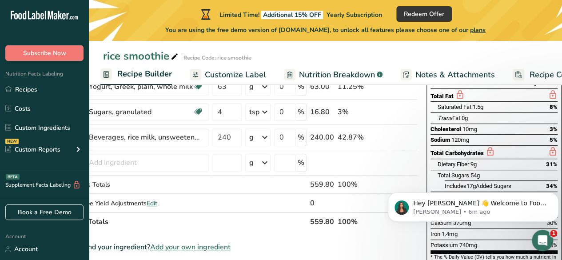
click at [485, 146] on icon at bounding box center [490, 151] width 10 height 11
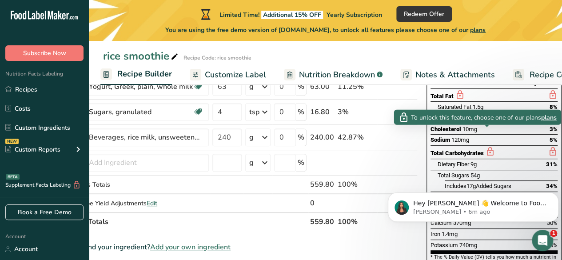
click at [485, 146] on icon at bounding box center [490, 151] width 10 height 11
click at [475, 159] on div "Dietary Fiber 9g 31%" at bounding box center [497, 164] width 120 height 11
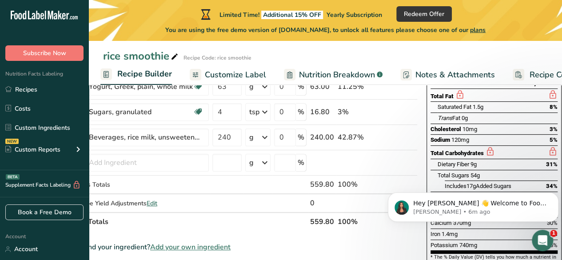
click at [485, 146] on icon at bounding box center [490, 151] width 10 height 11
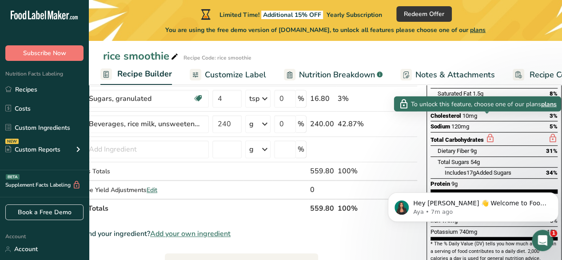
scroll to position [147, 0]
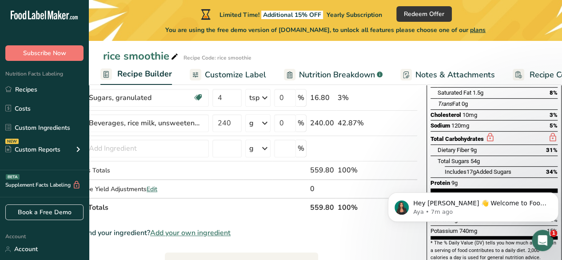
click at [307, 78] on span "Nutrition Breakdown" at bounding box center [337, 75] width 76 height 12
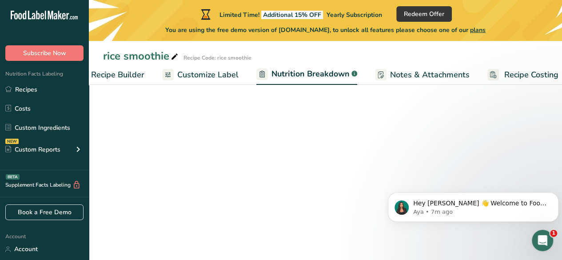
select select "Calories"
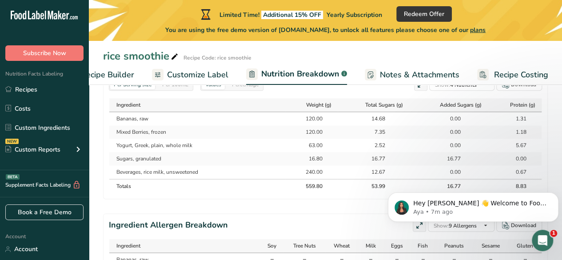
scroll to position [0, 0]
